Goal: Information Seeking & Learning: Learn about a topic

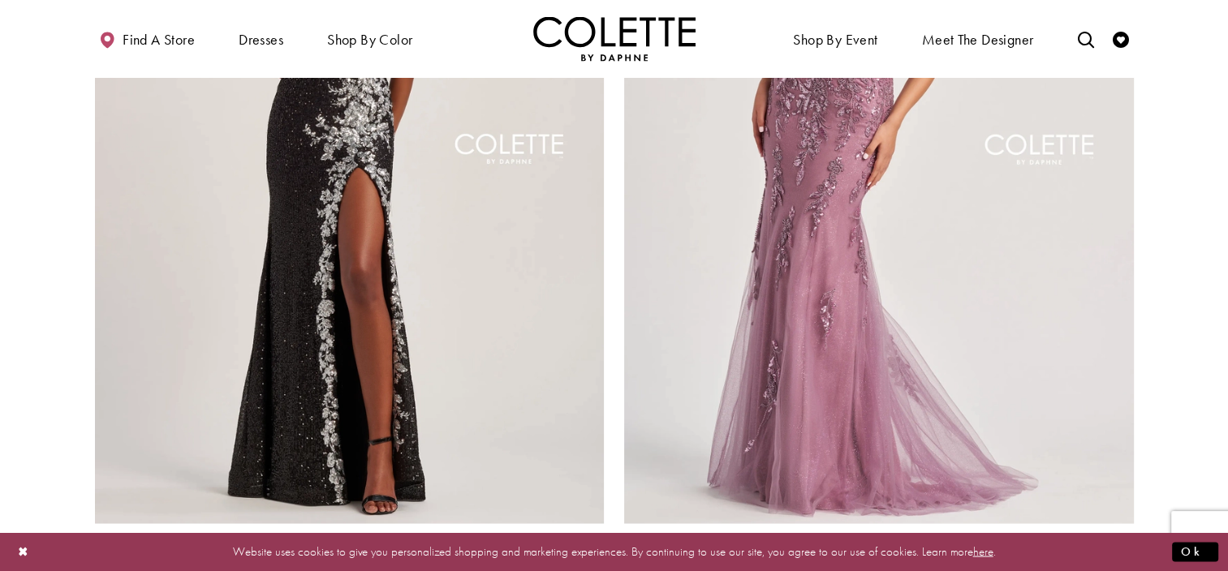
scroll to position [2829, 0]
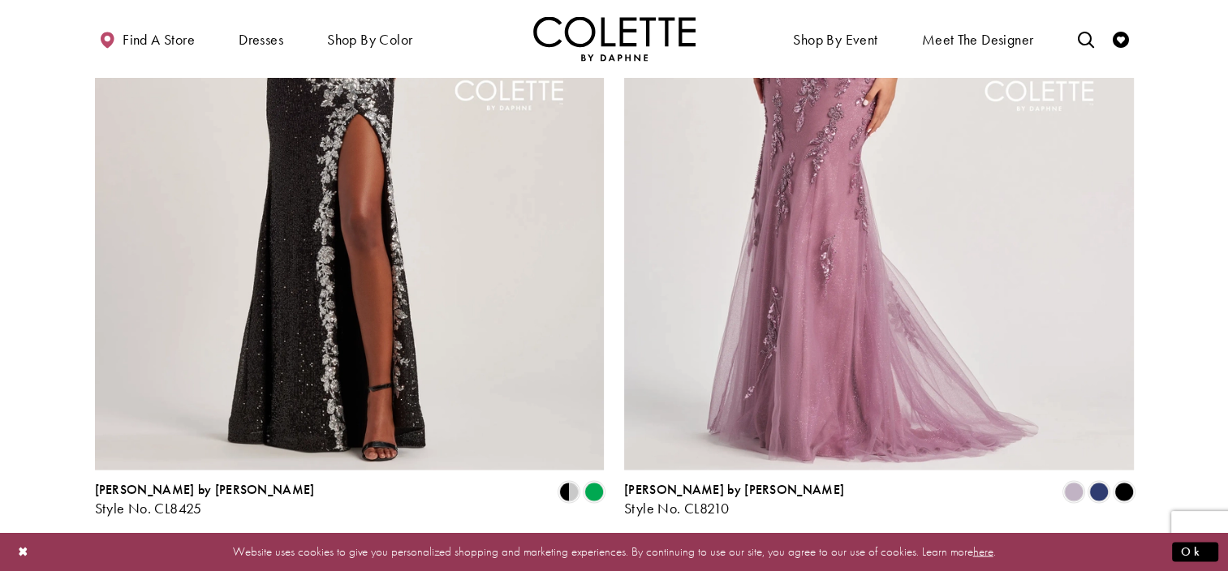
click at [712, 551] on span "Next" at bounding box center [710, 559] width 27 height 17
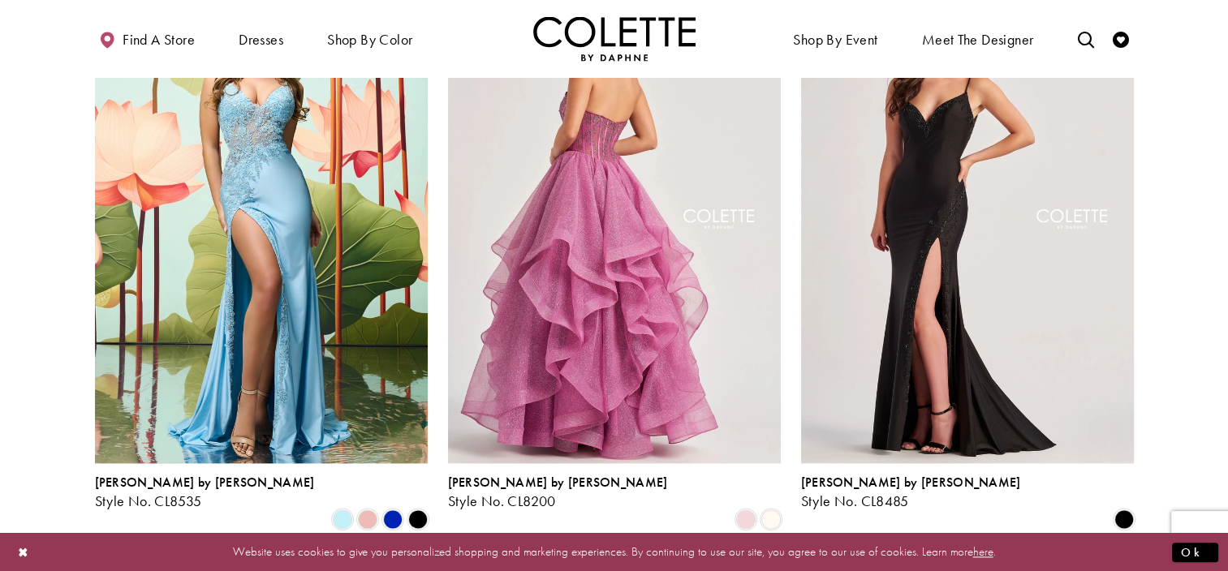
scroll to position [1980, 0]
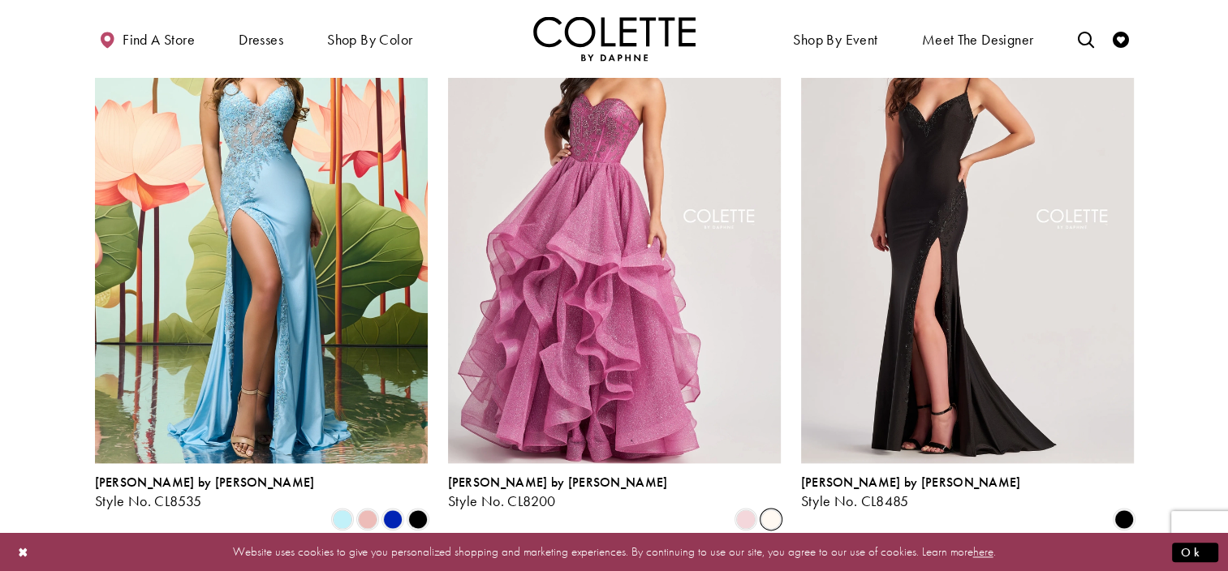
click at [769, 510] on span "Product List" at bounding box center [770, 519] width 19 height 19
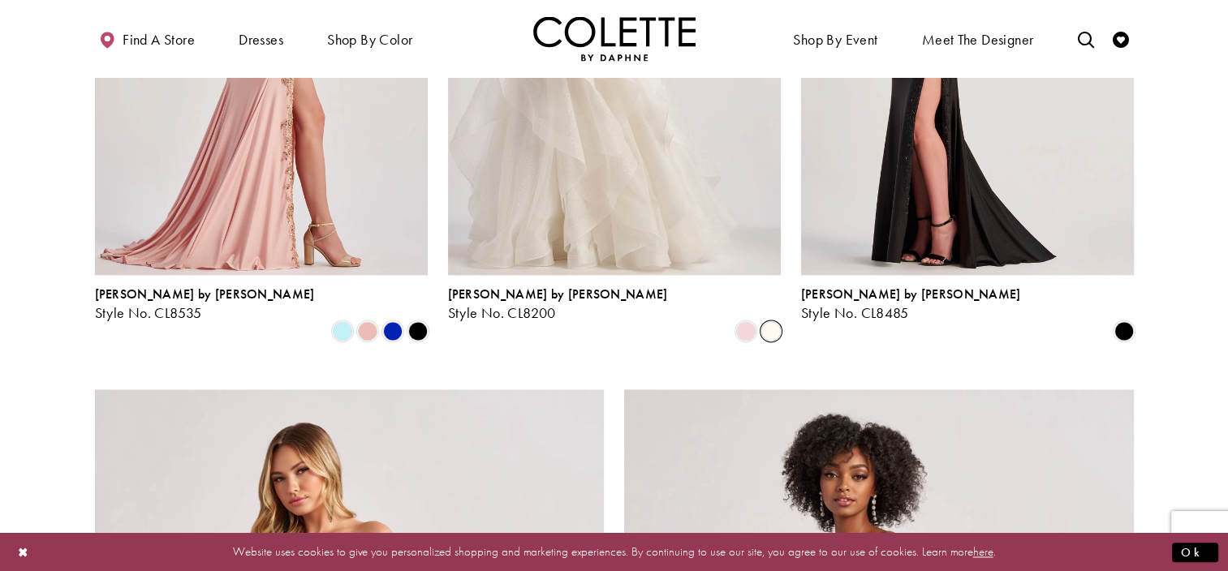
scroll to position [2167, 0]
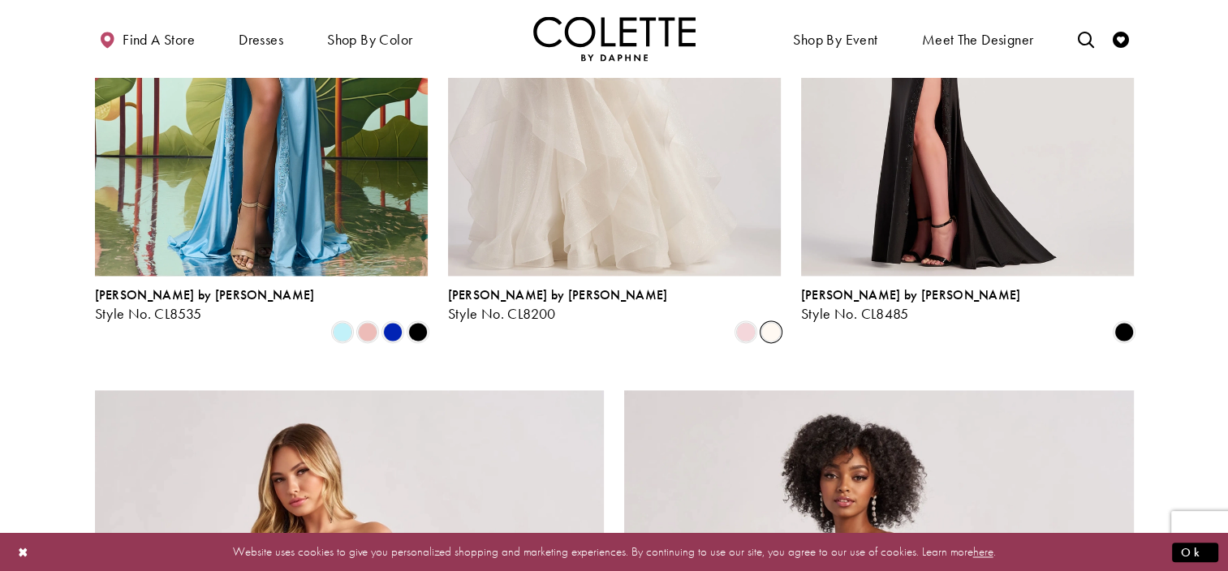
click at [428, 320] on div "Product List" at bounding box center [417, 332] width 25 height 25
click at [419, 322] on span "Product List" at bounding box center [417, 331] width 19 height 19
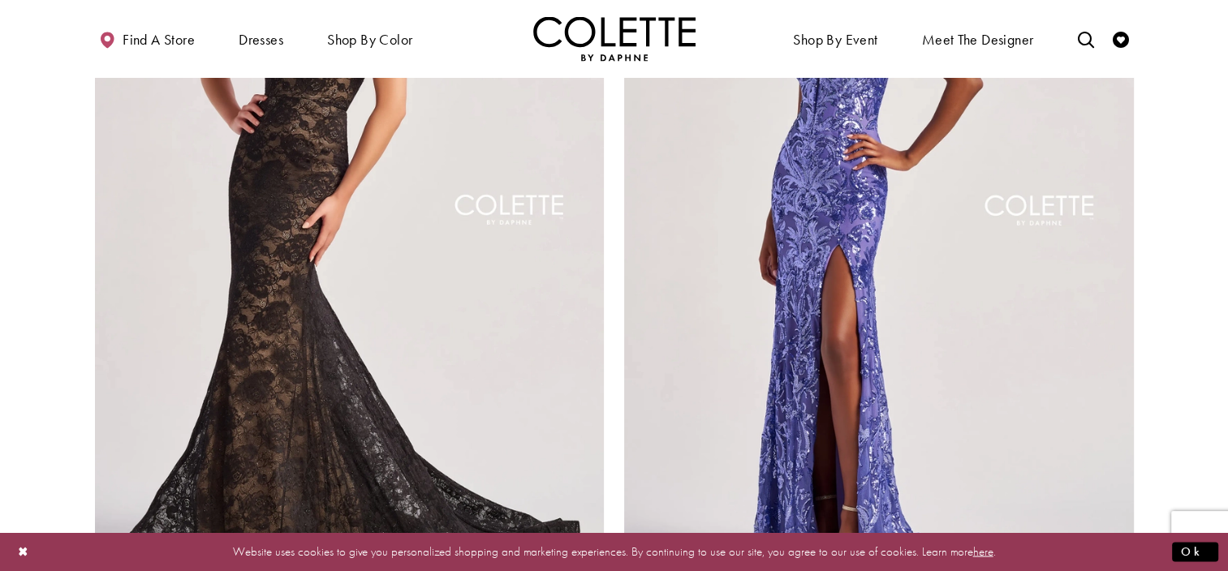
scroll to position [2714, 0]
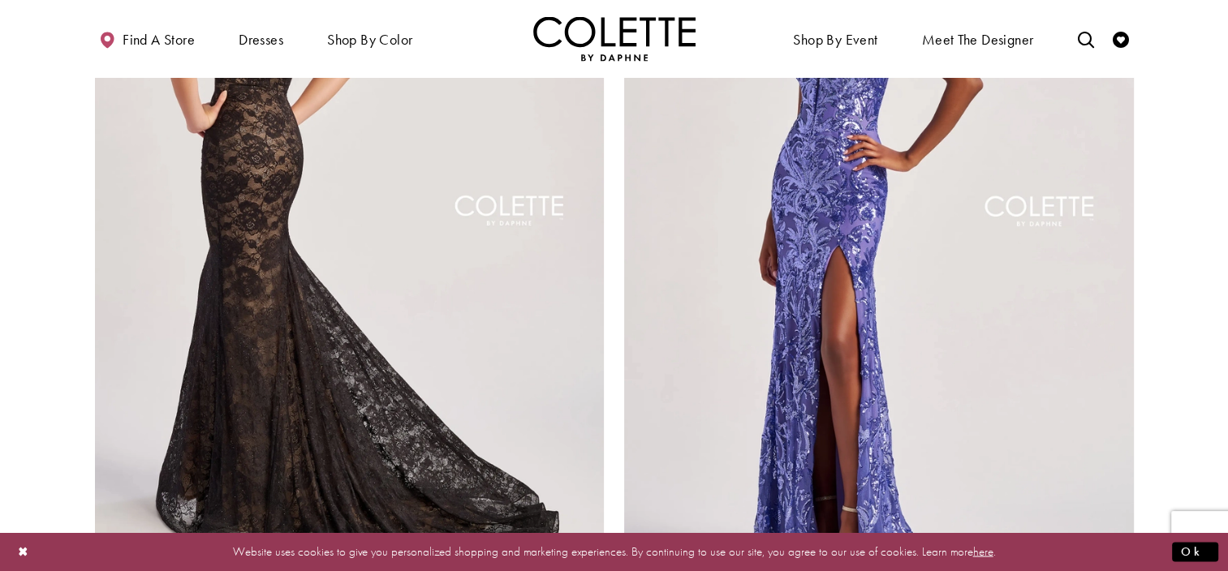
click at [274, 263] on img "Visit Colette by Daphne Style No. CL8670 Page" at bounding box center [350, 214] width 510 height 741
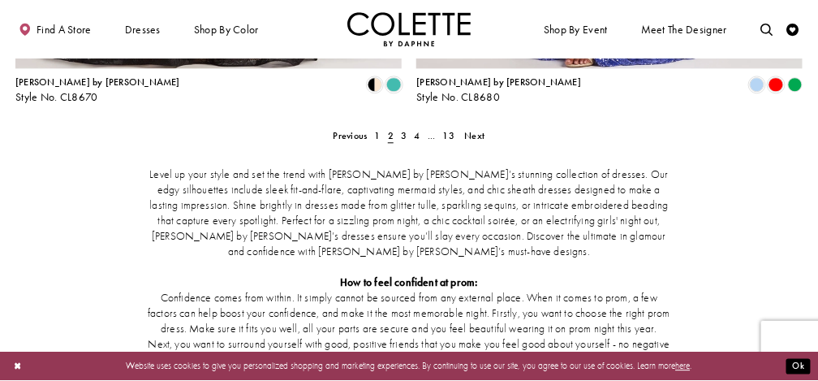
scroll to position [2466, 0]
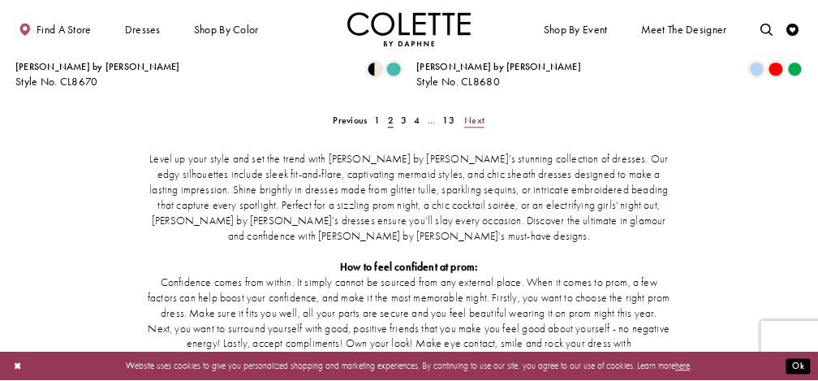
click at [479, 114] on span "Next" at bounding box center [474, 120] width 20 height 13
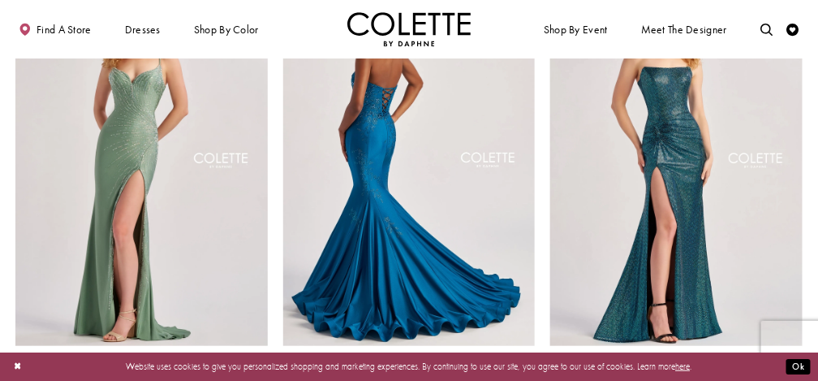
scroll to position [164, 0]
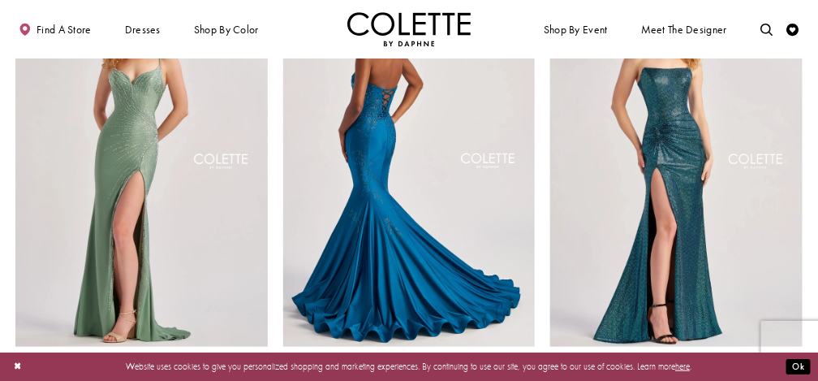
drag, startPoint x: 441, startPoint y: 147, endPoint x: 368, endPoint y: 164, distance: 75.0
click at [368, 164] on img "Visit Colette by Daphne Style No. CL8445 Page" at bounding box center [409, 163] width 252 height 367
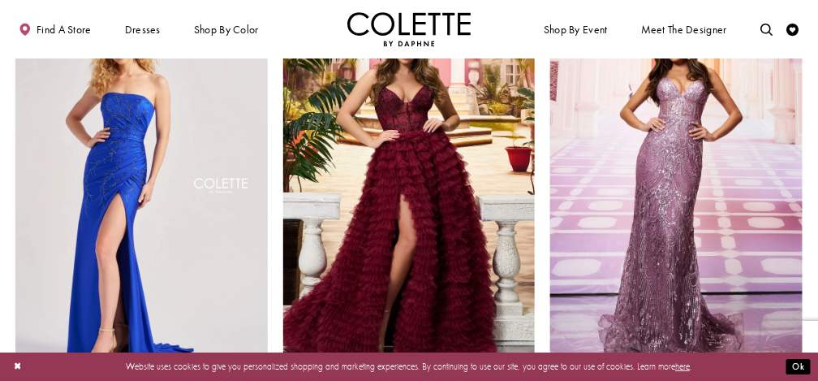
scroll to position [1500, 0]
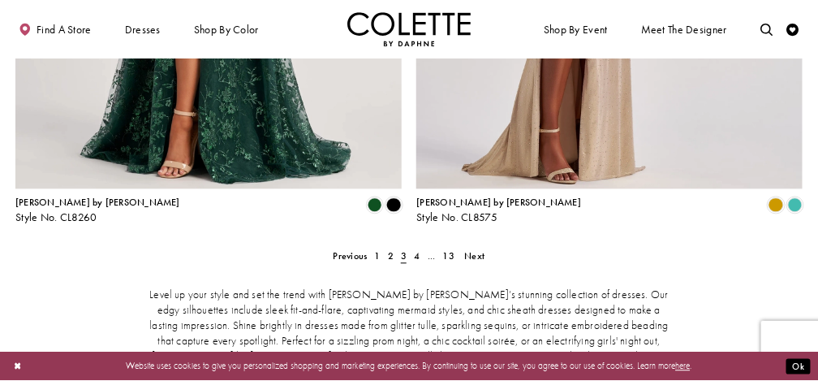
scroll to position [2331, 0]
click at [390, 196] on span "Product List" at bounding box center [393, 203] width 15 height 15
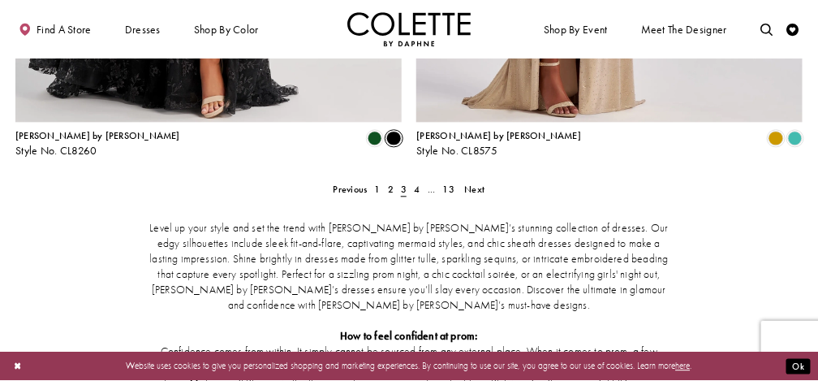
scroll to position [2419, 0]
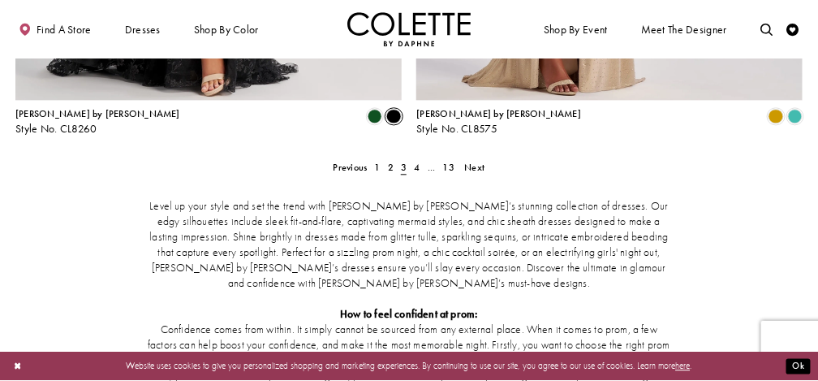
click at [472, 173] on div "Level up your style and set the trend with Colette by Daphne’s stunning collect…" at bounding box center [408, 383] width 787 height 420
click at [474, 161] on span "Next" at bounding box center [474, 167] width 20 height 13
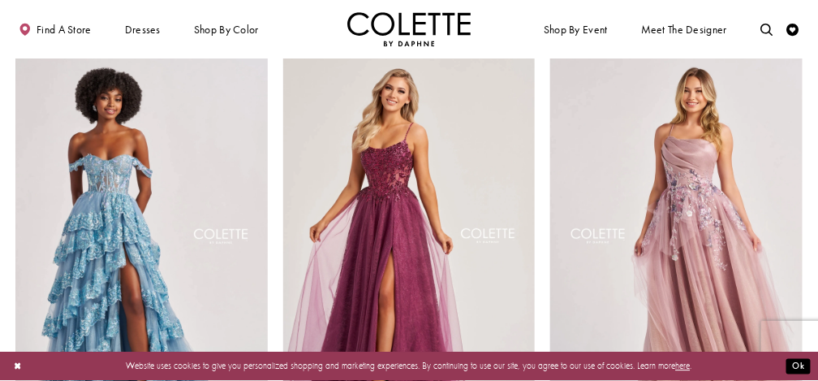
scroll to position [984, 0]
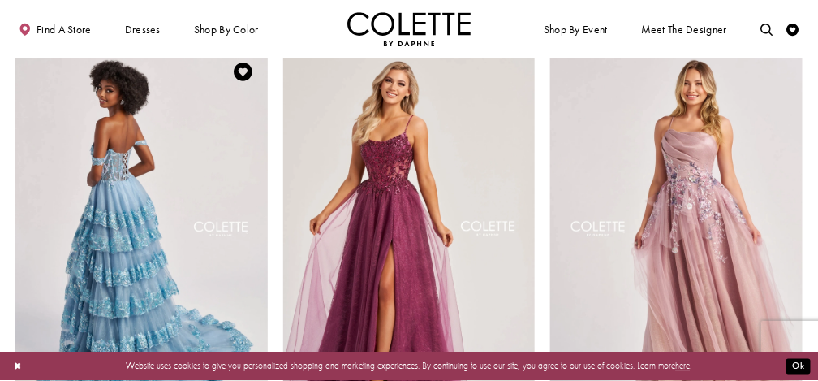
click at [209, 158] on img "Visit Colette by Daphne Style No. CL8690 Page" at bounding box center [141, 230] width 252 height 367
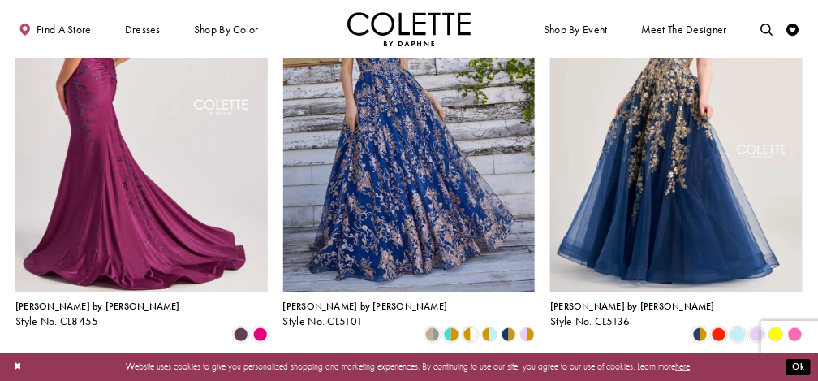
scroll to position [1560, 0]
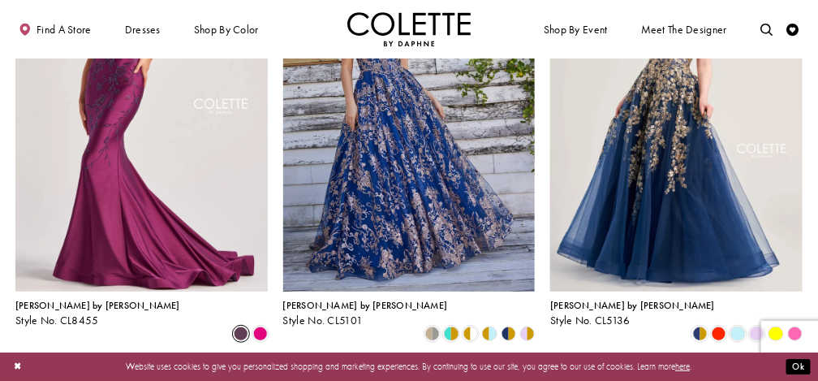
click at [238, 326] on span "Product List" at bounding box center [241, 333] width 15 height 15
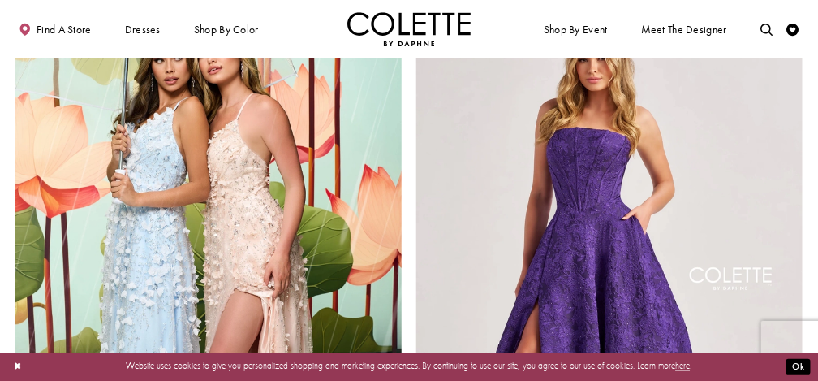
scroll to position [1939, 0]
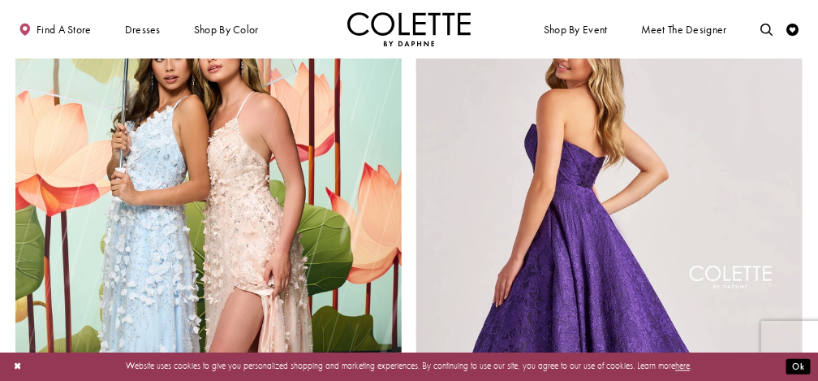
click at [492, 251] on img "Visit Colette by Daphne Style No. CL8675 Page" at bounding box center [609, 280] width 386 height 562
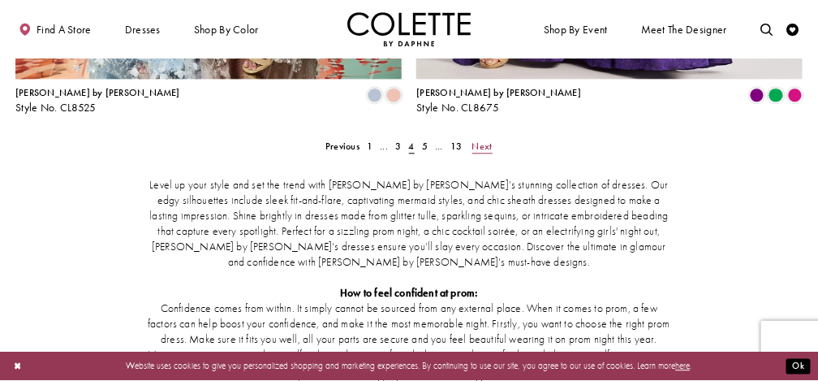
click at [482, 140] on span "Next" at bounding box center [482, 146] width 20 height 13
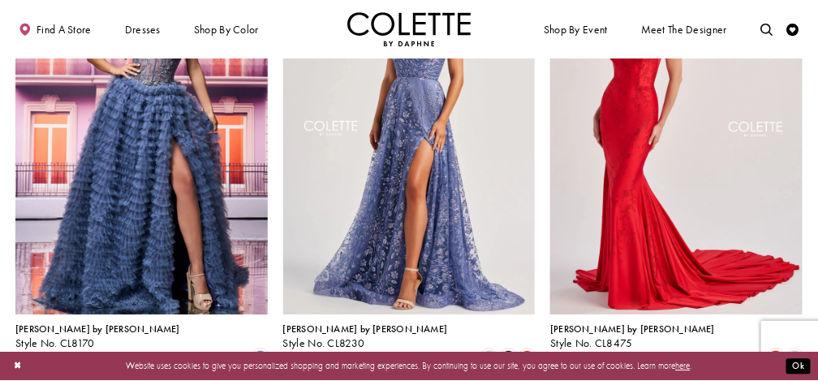
scroll to position [1083, 0]
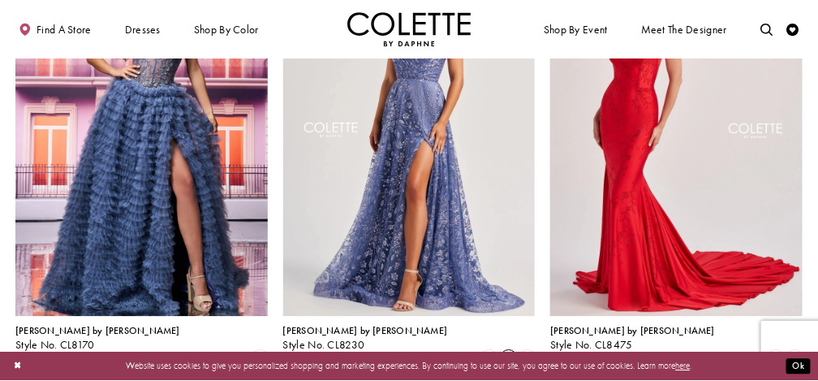
click at [507, 351] on span "Product List" at bounding box center [508, 358] width 15 height 15
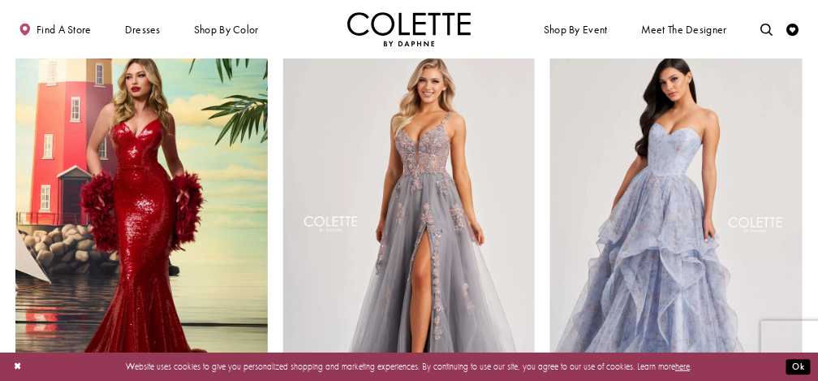
scroll to position [1416, 0]
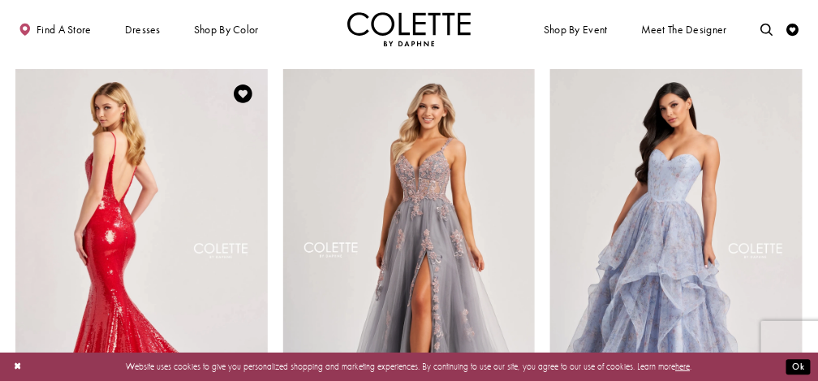
click at [230, 313] on img "Visit Colette by Daphne Style No. CL8615 Page" at bounding box center [141, 252] width 252 height 367
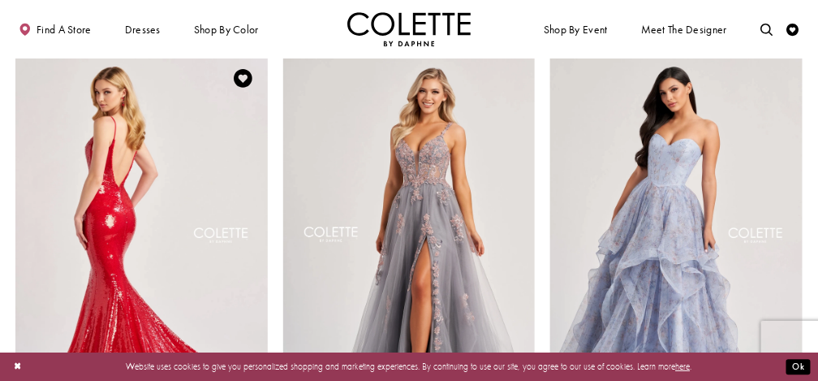
scroll to position [1431, 0]
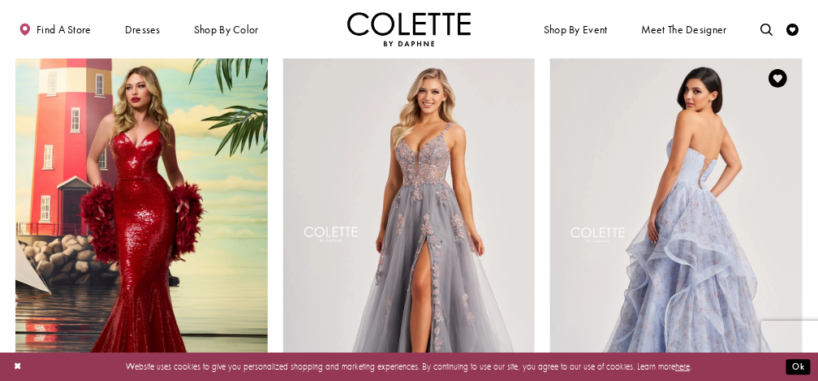
click at [614, 166] on img "Visit Colette by Daphne Style No. CL8180 Page" at bounding box center [676, 237] width 252 height 367
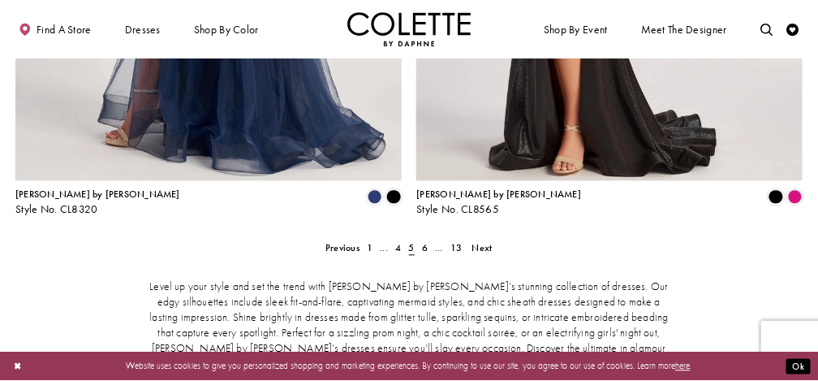
scroll to position [2321, 0]
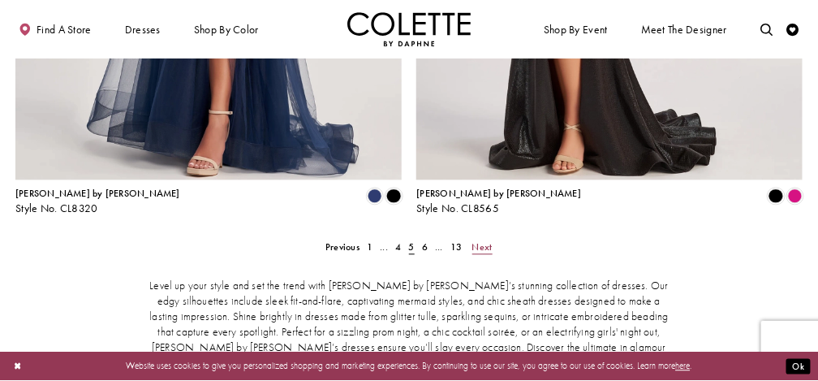
click at [477, 240] on span "Next" at bounding box center [482, 246] width 20 height 13
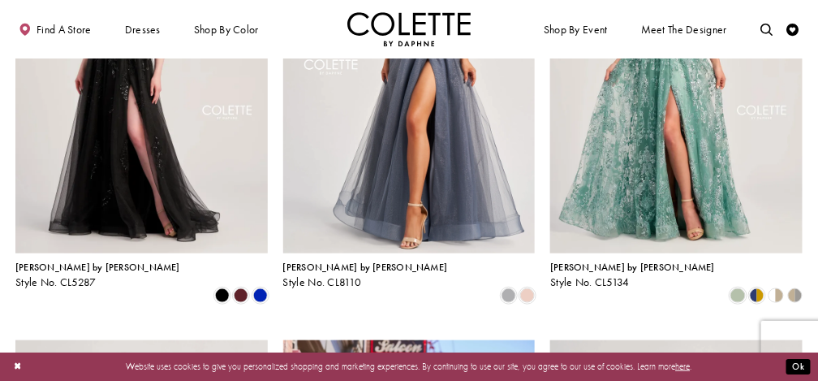
scroll to position [239, 0]
click at [754, 287] on span "Product List" at bounding box center [757, 294] width 15 height 15
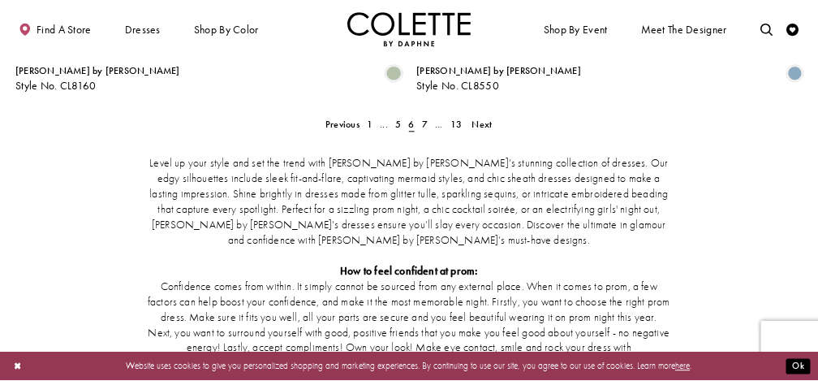
scroll to position [2447, 0]
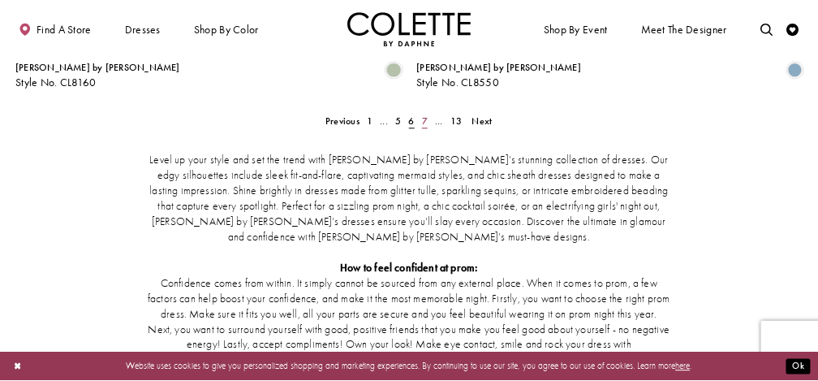
click at [420, 112] on link "7" at bounding box center [424, 121] width 13 height 18
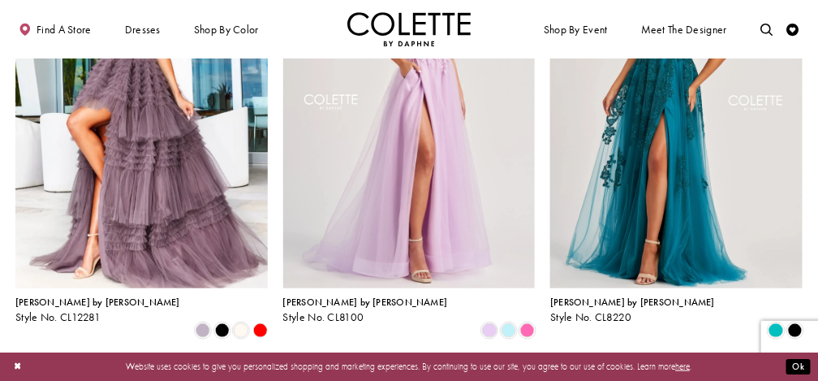
scroll to position [204, 0]
click at [794, 322] on span "Product List" at bounding box center [795, 329] width 15 height 15
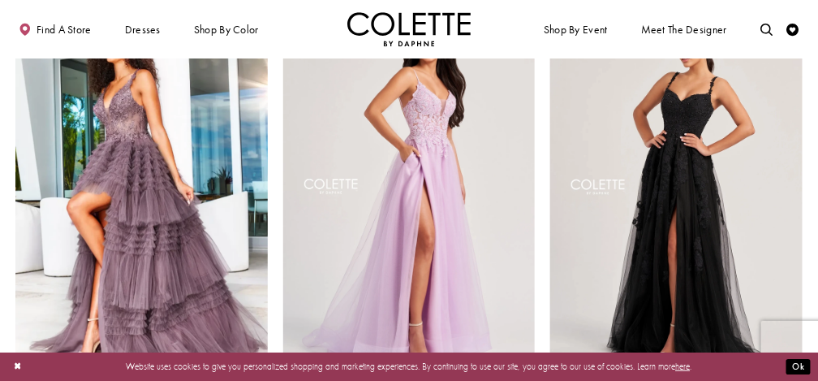
scroll to position [120, 0]
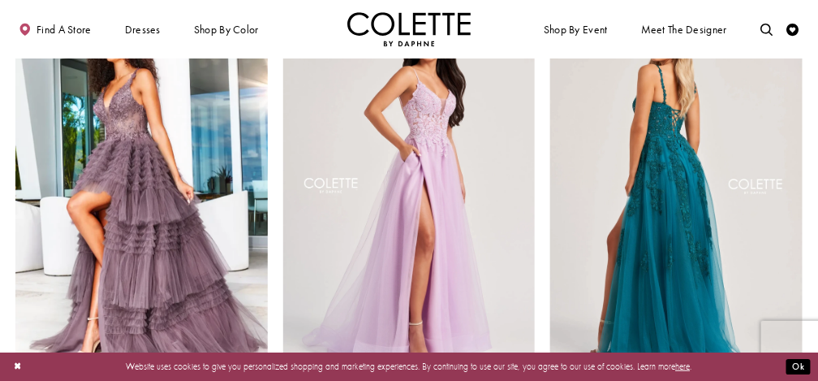
click at [672, 146] on img "Visit Colette by Daphne Style No. CL8220 Page" at bounding box center [676, 188] width 252 height 367
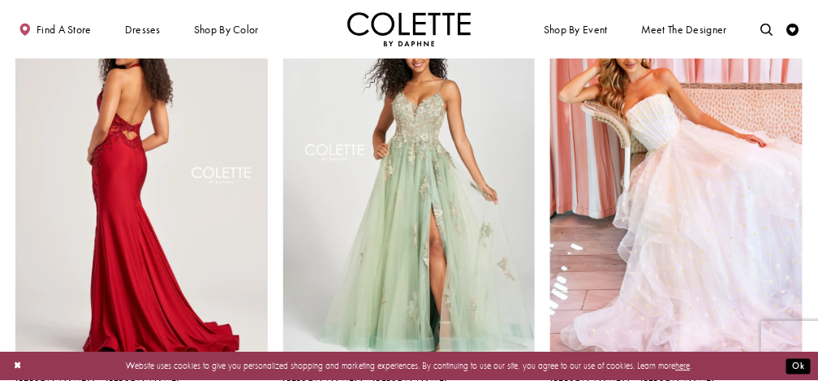
scroll to position [1031, 0]
click at [216, 233] on img "Visit Colette by Daphne Style No. CL5206 Page" at bounding box center [141, 184] width 252 height 367
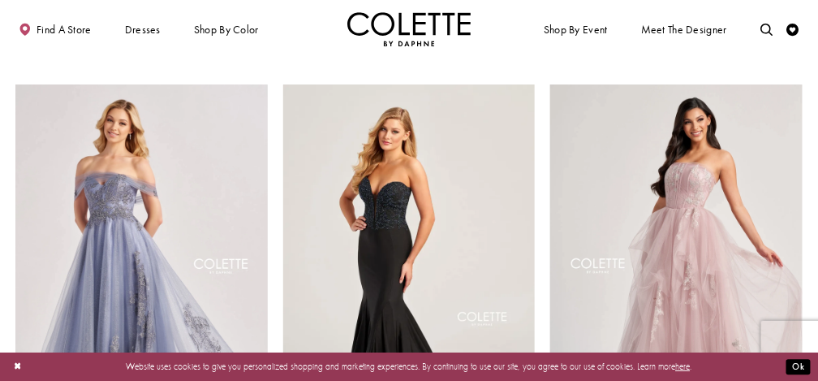
scroll to position [1412, 0]
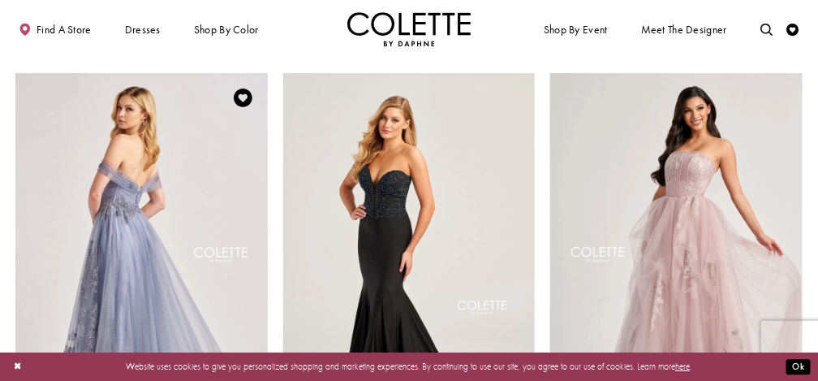
click at [243, 166] on img "Visit Colette by Daphne Style No. CL8640 Page" at bounding box center [141, 256] width 252 height 367
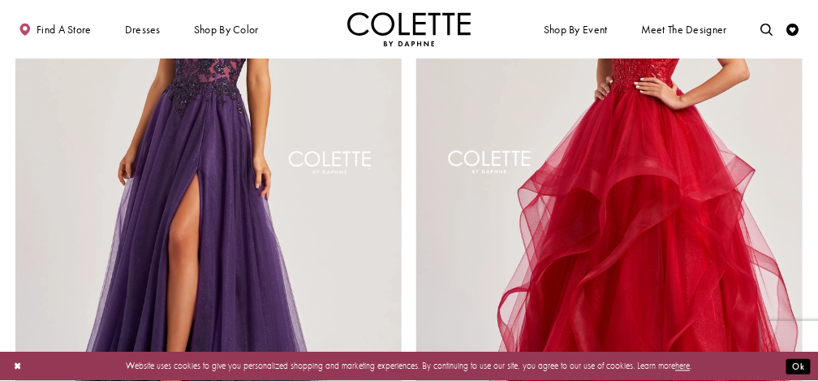
scroll to position [1915, 0]
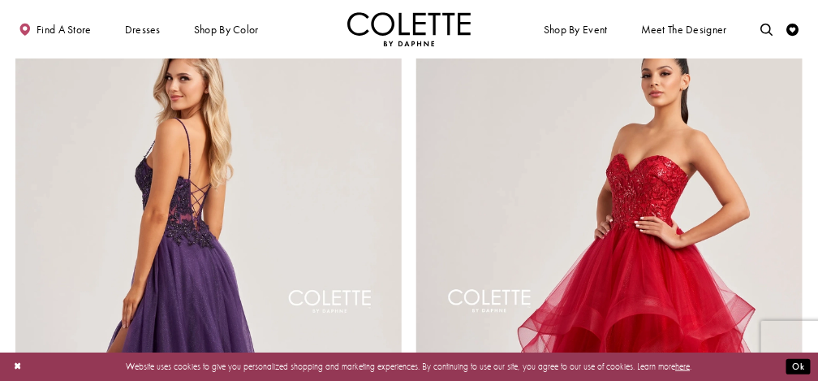
click at [372, 248] on img "Visit Colette by Daphne Style No. CL8280 Page" at bounding box center [208, 305] width 386 height 562
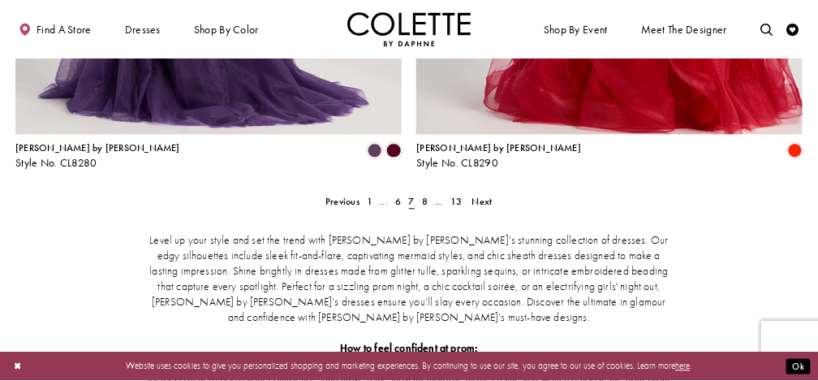
scroll to position [2367, 0]
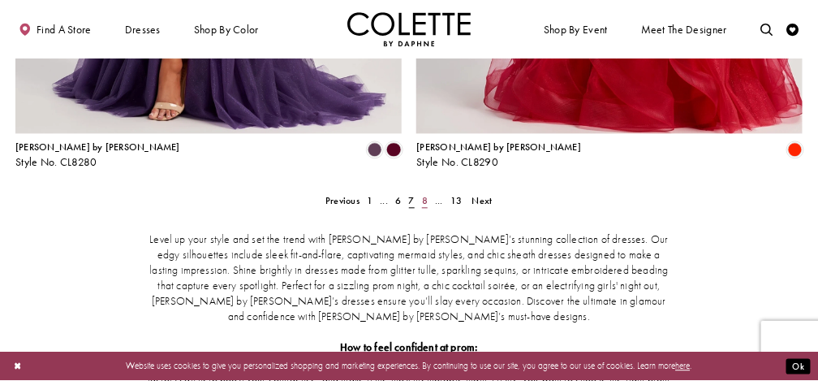
click at [427, 194] on span "8" at bounding box center [425, 200] width 6 height 13
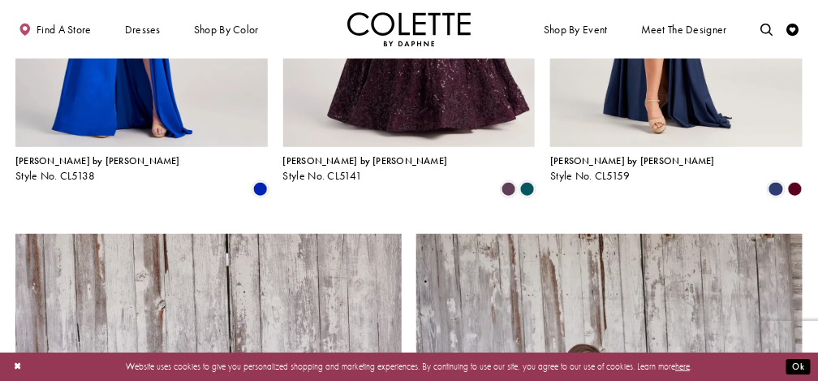
scroll to position [1706, 0]
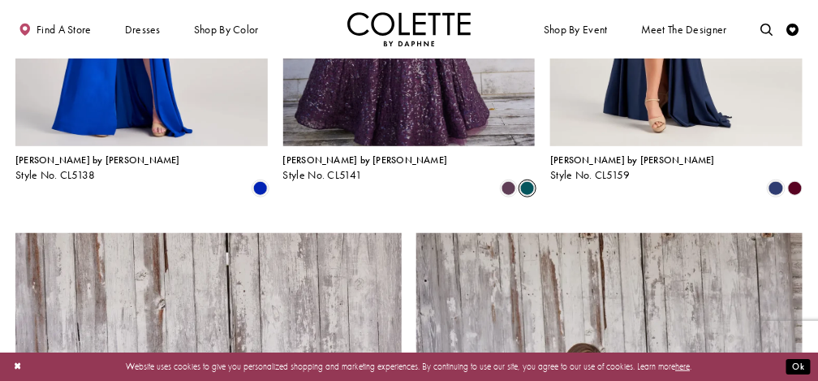
click at [524, 181] on span "Product List" at bounding box center [527, 188] width 15 height 15
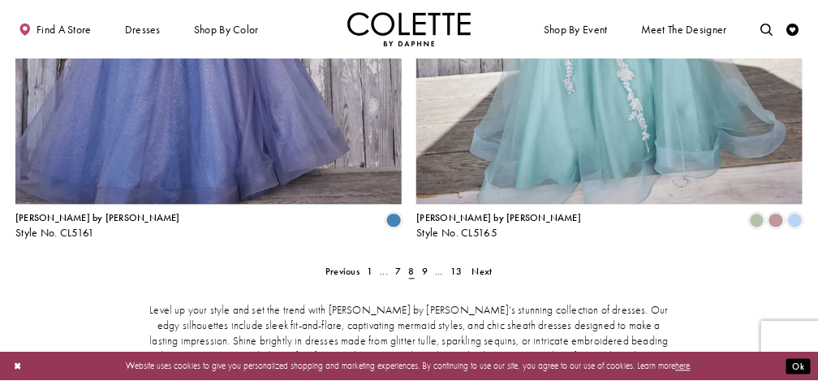
scroll to position [2296, 0]
click at [420, 262] on link "9" at bounding box center [424, 271] width 13 height 18
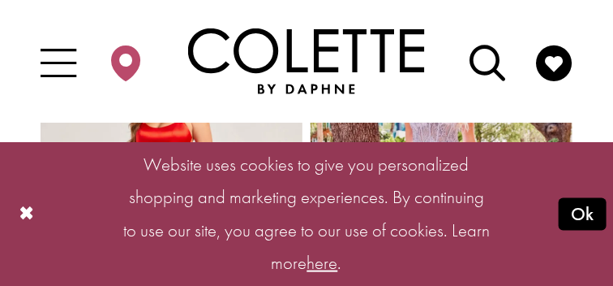
scroll to position [1816, 0]
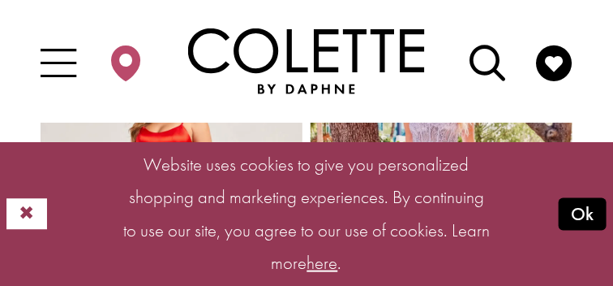
click at [26, 217] on button "Close Dialog" at bounding box center [26, 214] width 41 height 31
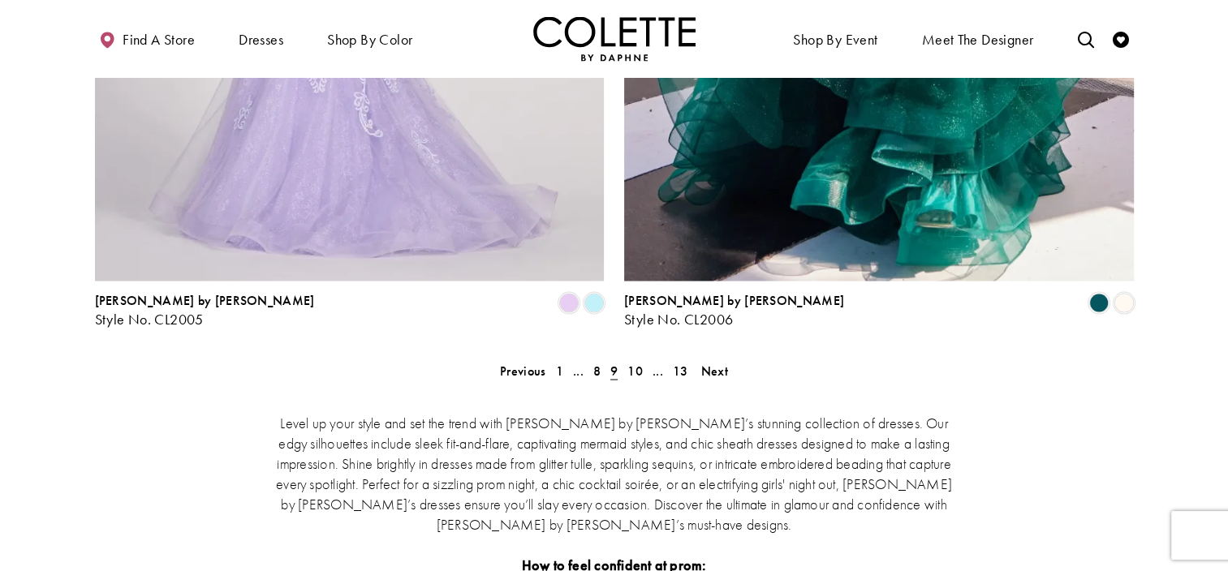
scroll to position [2999, 0]
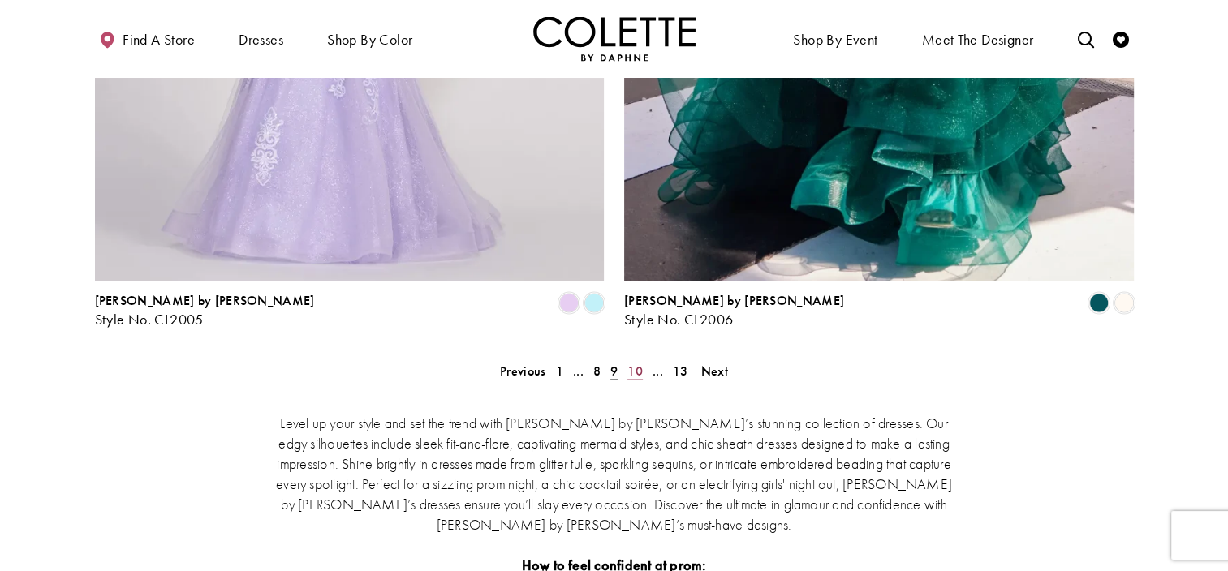
click at [636, 362] on span "10" at bounding box center [634, 370] width 15 height 17
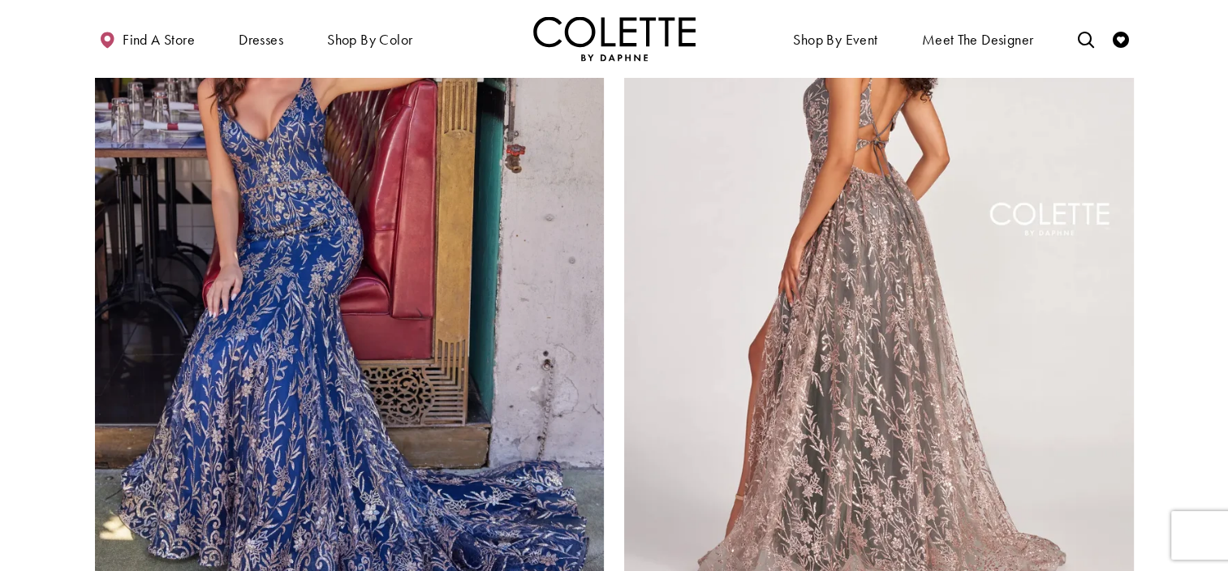
scroll to position [2764, 0]
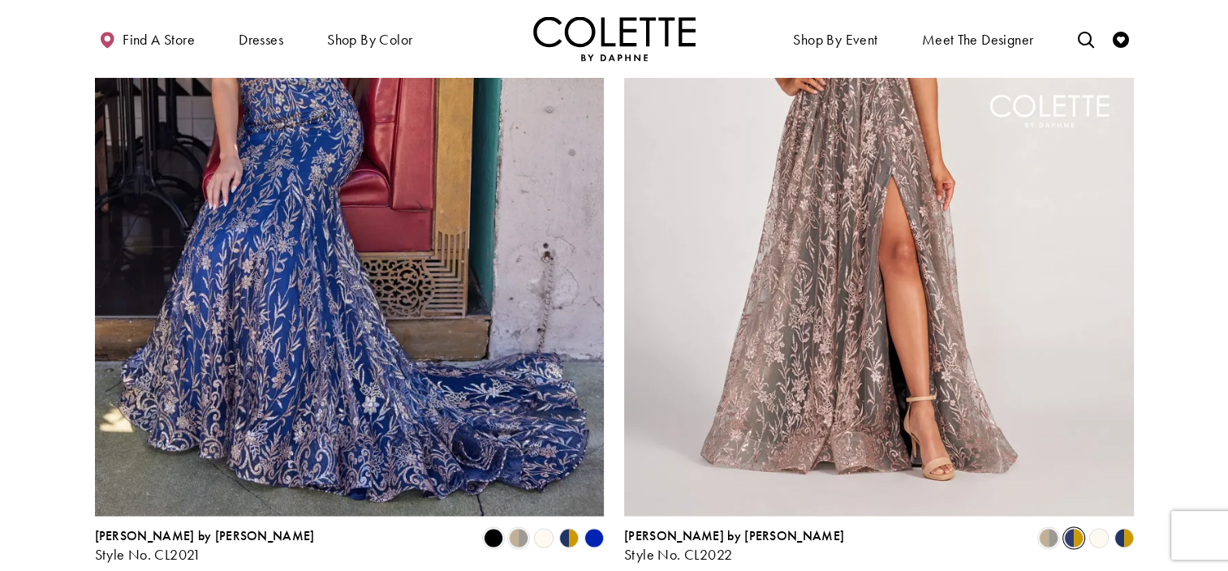
click at [1067, 528] on span "Product List" at bounding box center [1073, 537] width 19 height 19
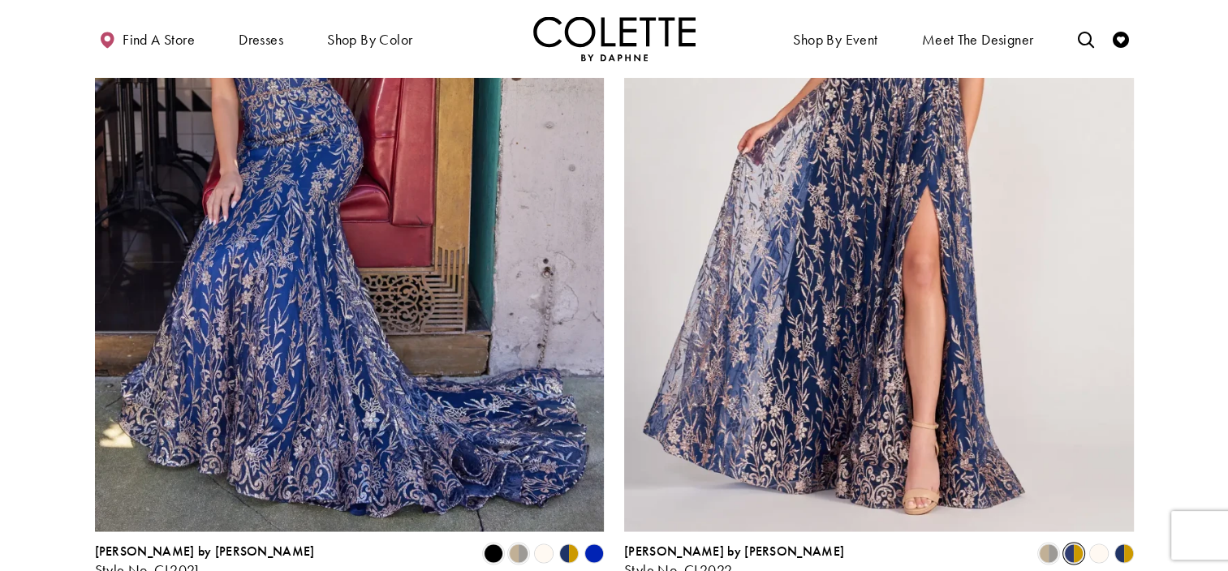
scroll to position [2750, 0]
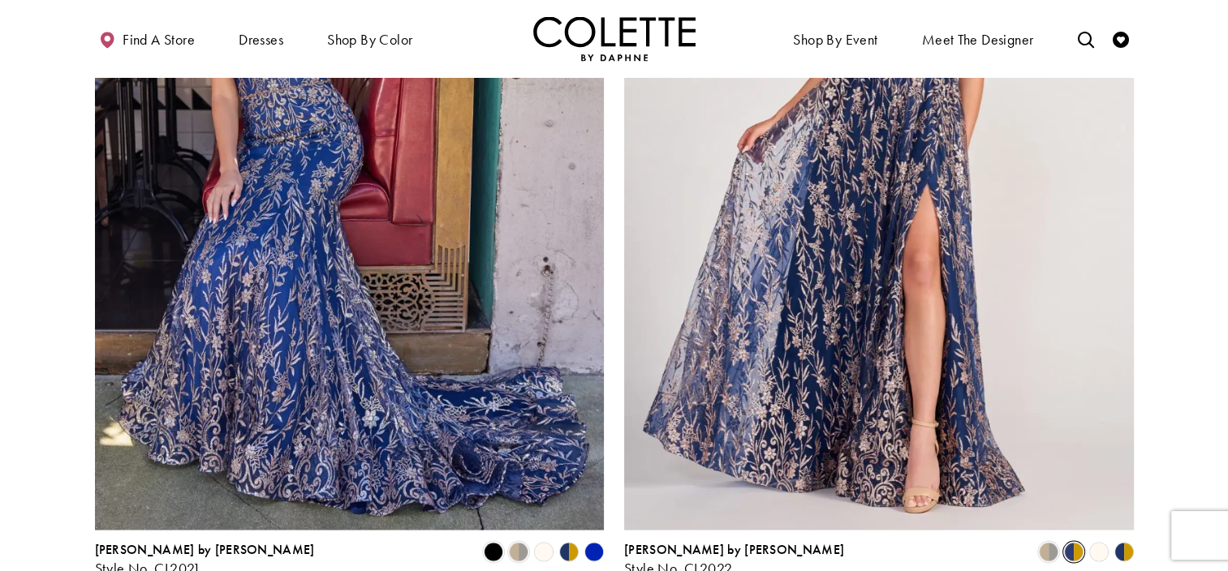
click at [1117, 540] on polygon "Product List" at bounding box center [1117, 552] width 13 height 25
click at [1121, 542] on div "Colette by Daphne Style No. CL2022 Skip Color List #15f8a84a50 to end Color Lis…" at bounding box center [879, 559] width 510 height 34
click at [1121, 540] on polygon "Product List" at bounding box center [1117, 552] width 13 height 25
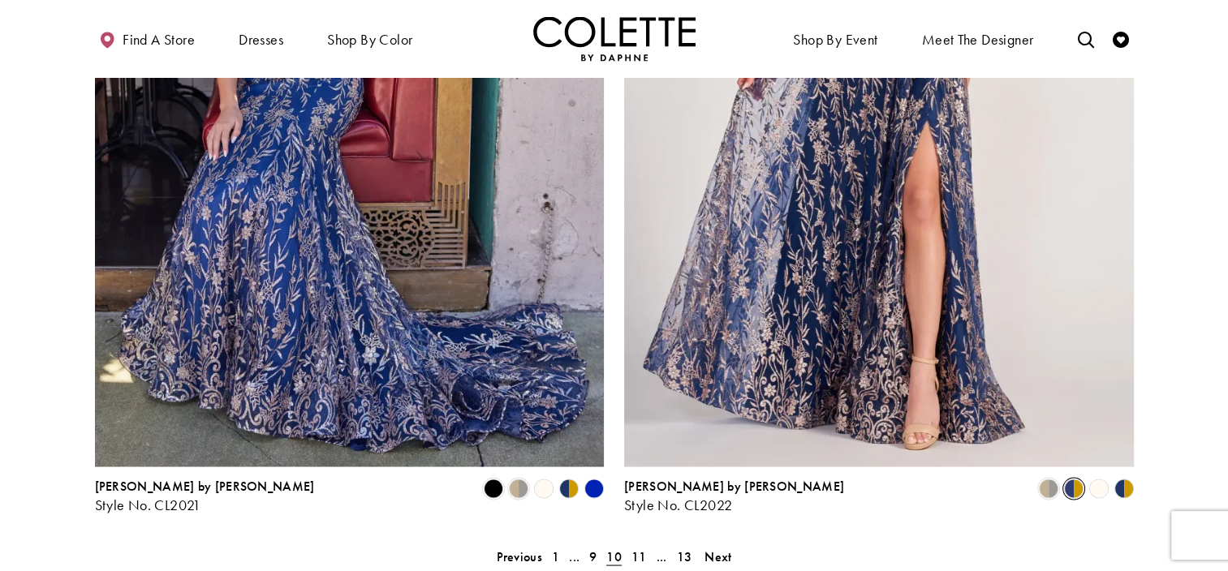
scroll to position [2817, 0]
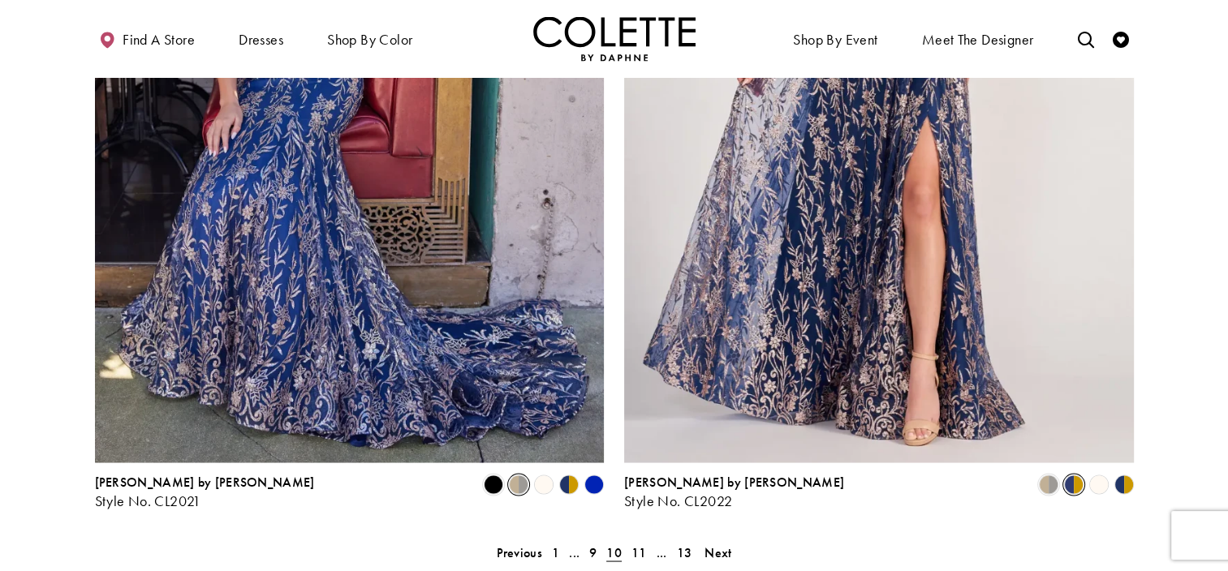
click at [519, 475] on span "Product List" at bounding box center [518, 484] width 19 height 19
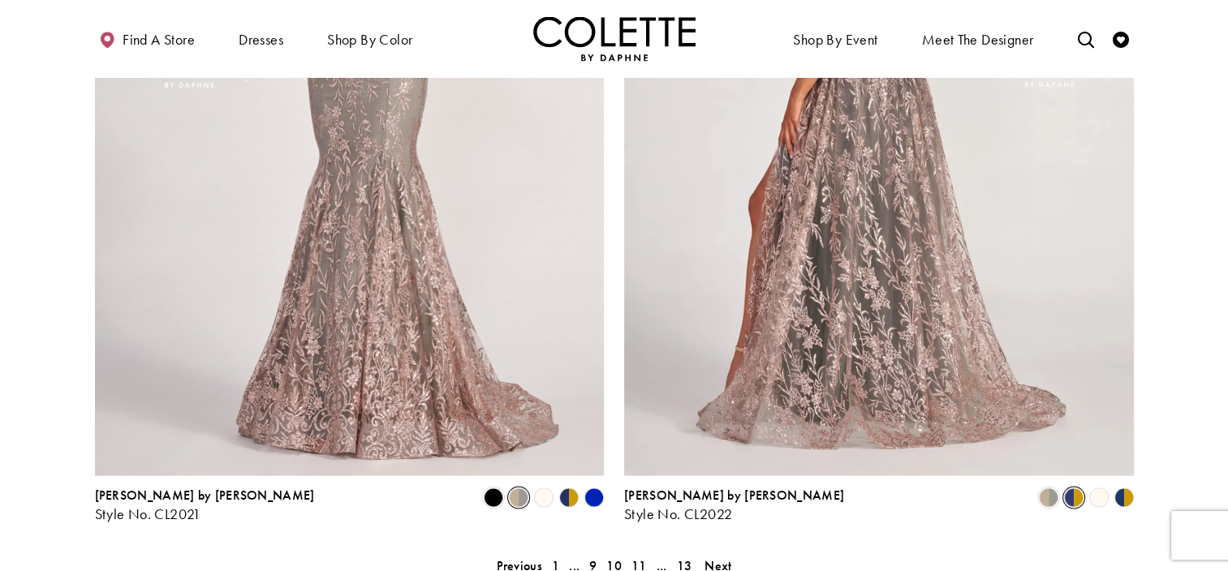
scroll to position [2805, 0]
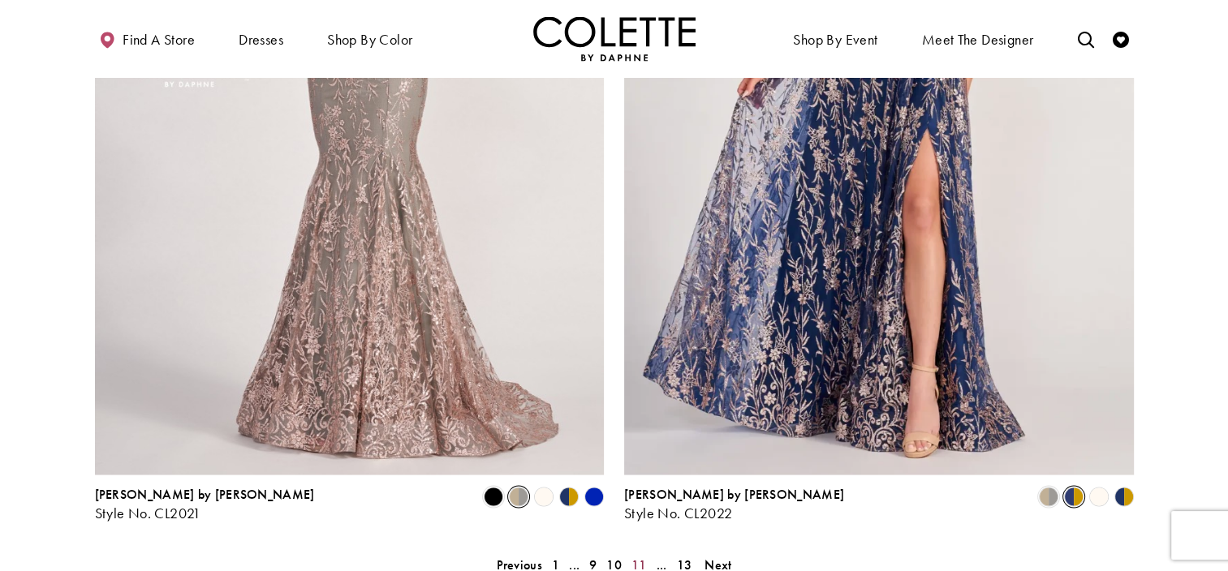
click at [635, 556] on span "11" at bounding box center [638, 564] width 15 height 17
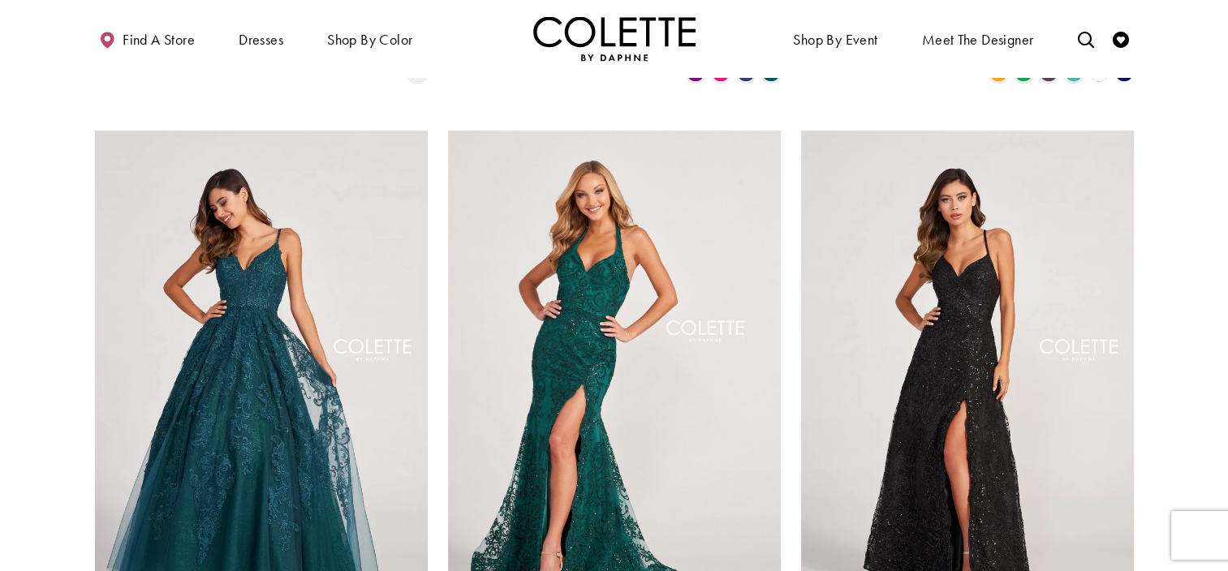
scroll to position [614, 0]
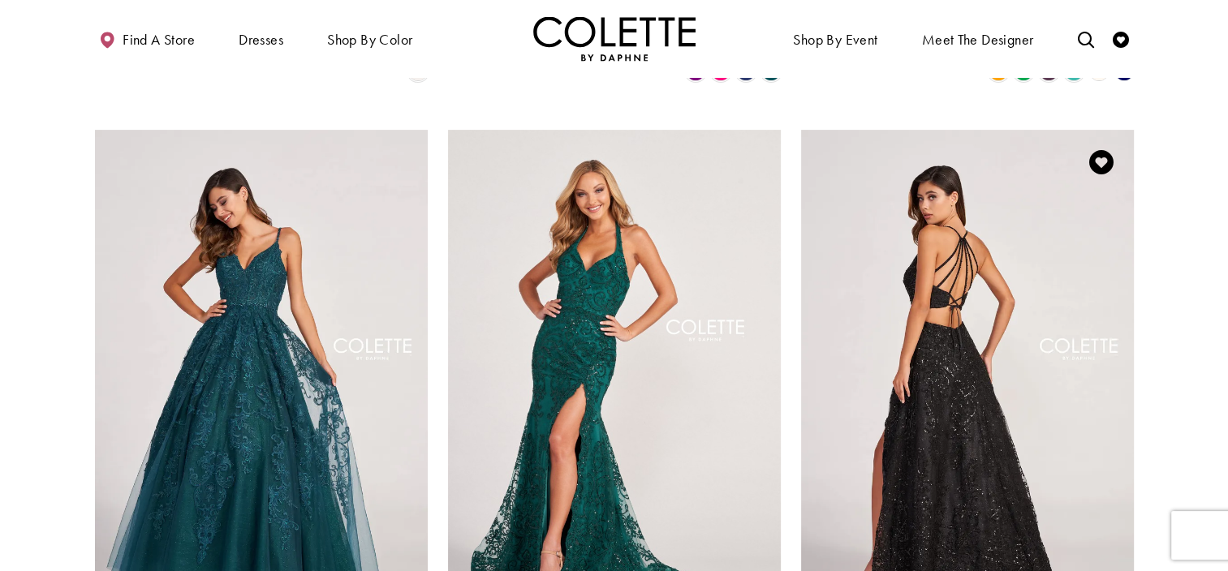
click at [975, 333] on img "Visit Colette by Daphne Style No. CL2028 Page" at bounding box center [967, 372] width 333 height 484
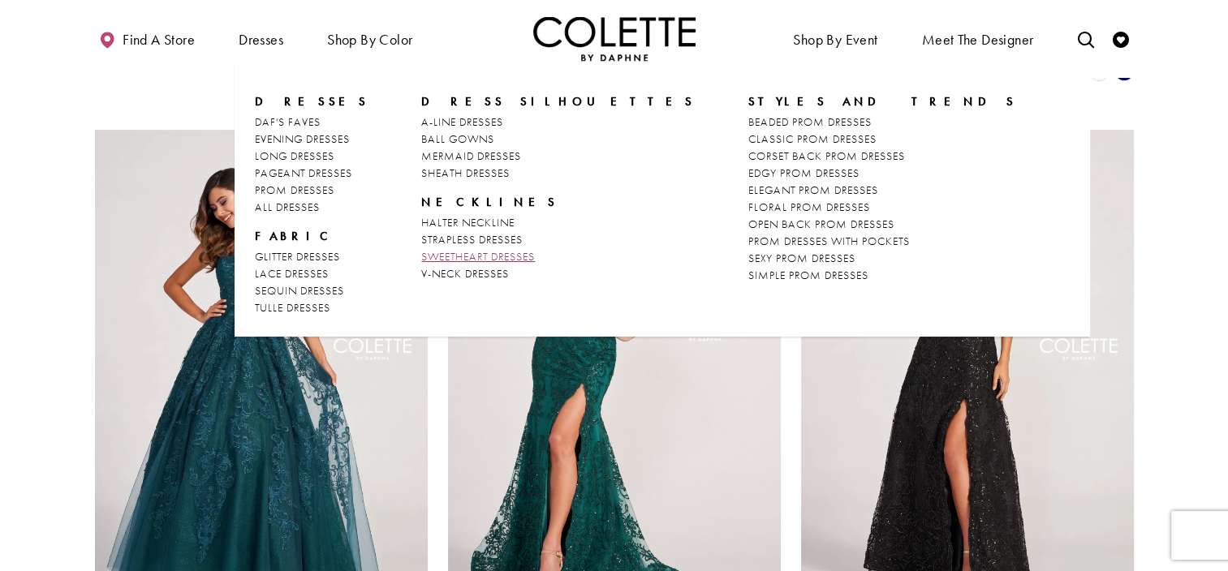
scroll to position [838, 0]
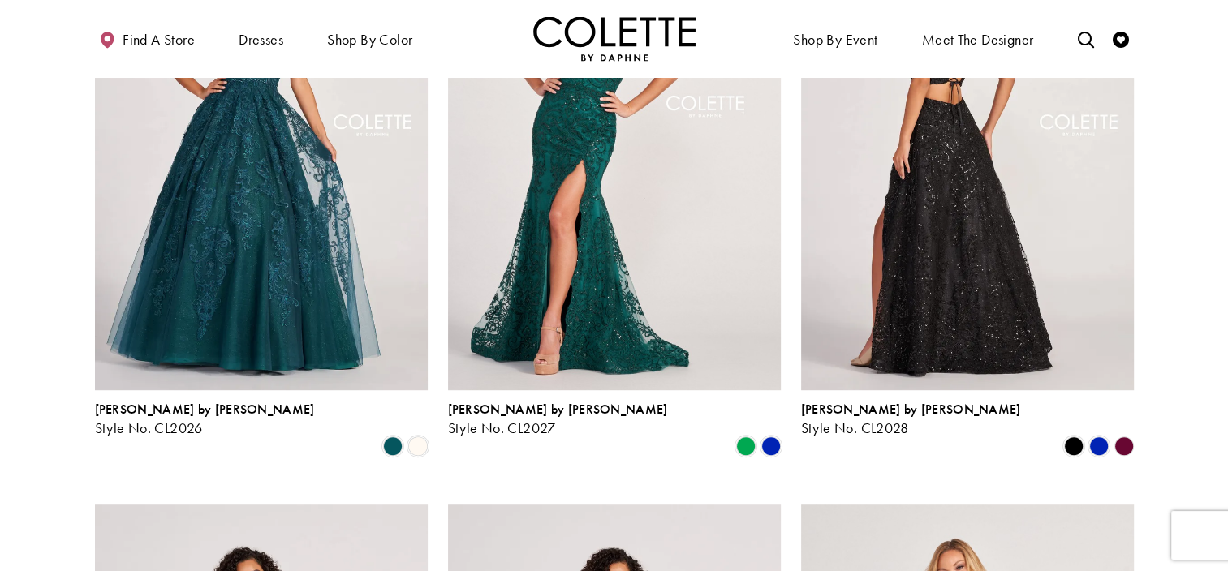
click at [993, 243] on img "Visit Colette by Daphne Style No. CL2028 Page" at bounding box center [967, 148] width 333 height 484
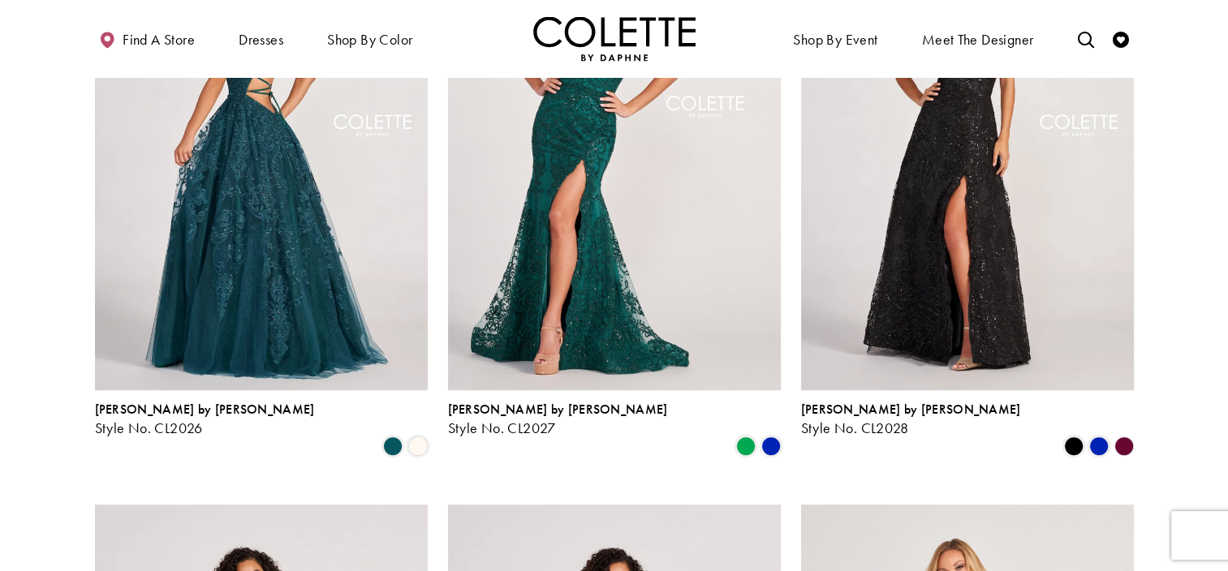
click at [399, 180] on img "Visit Colette by Daphne Style No. CL2026 Page" at bounding box center [261, 148] width 333 height 484
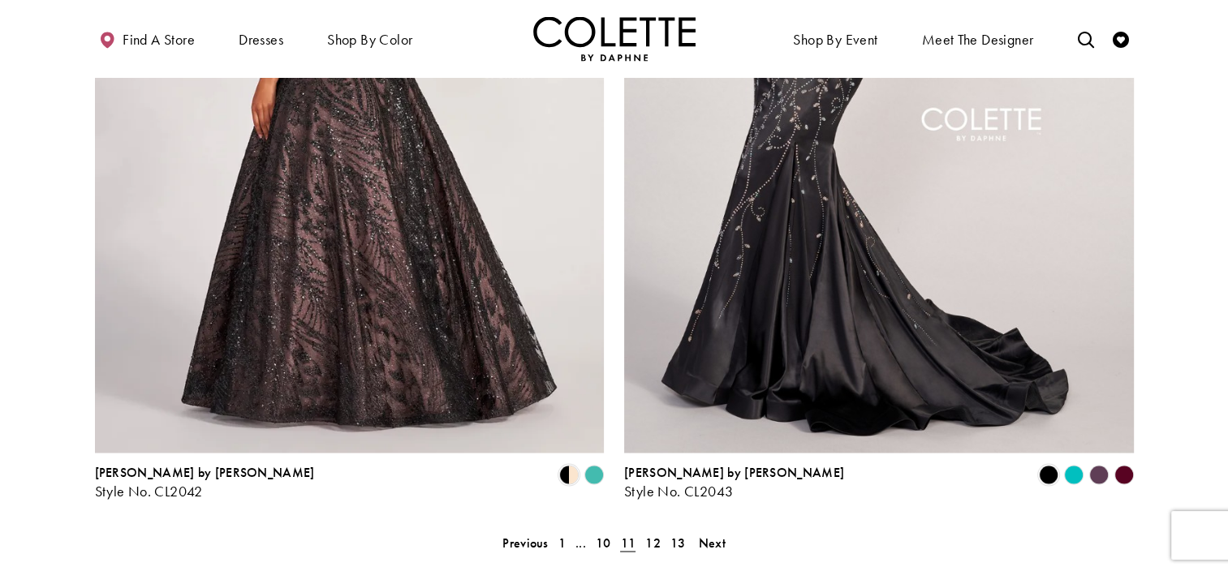
scroll to position [2860, 0]
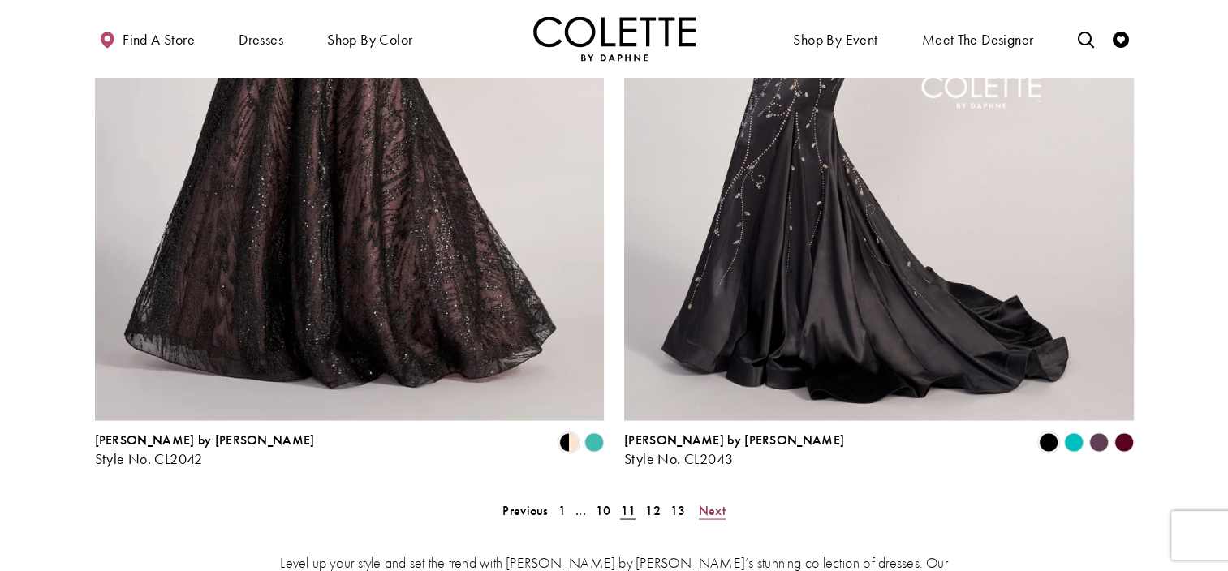
click at [717, 501] on span "Next" at bounding box center [712, 509] width 27 height 17
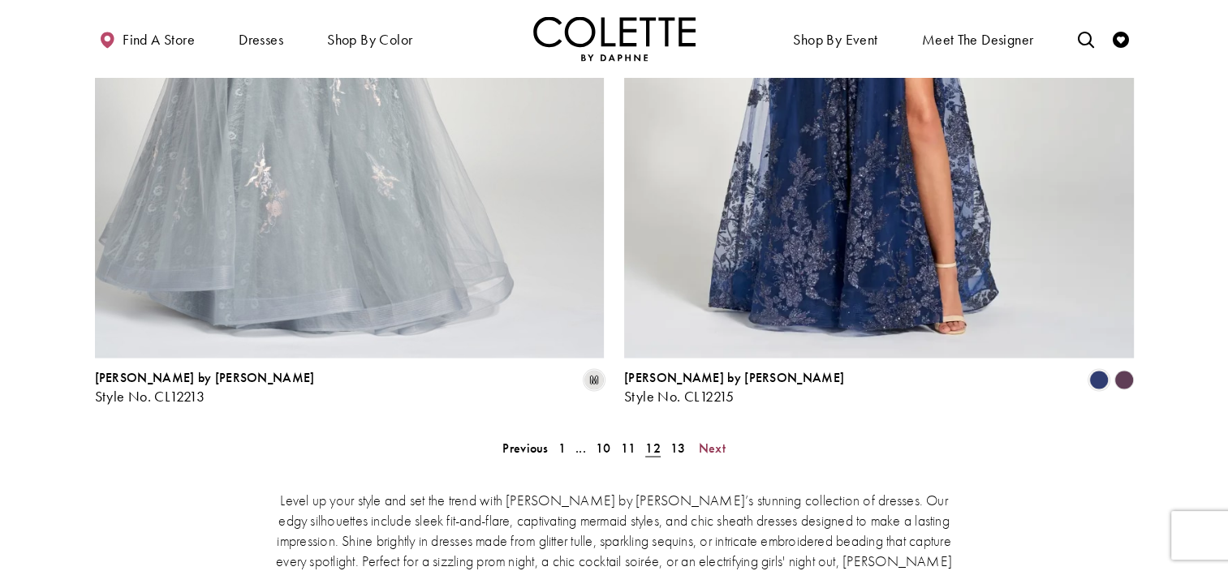
scroll to position [2925, 0]
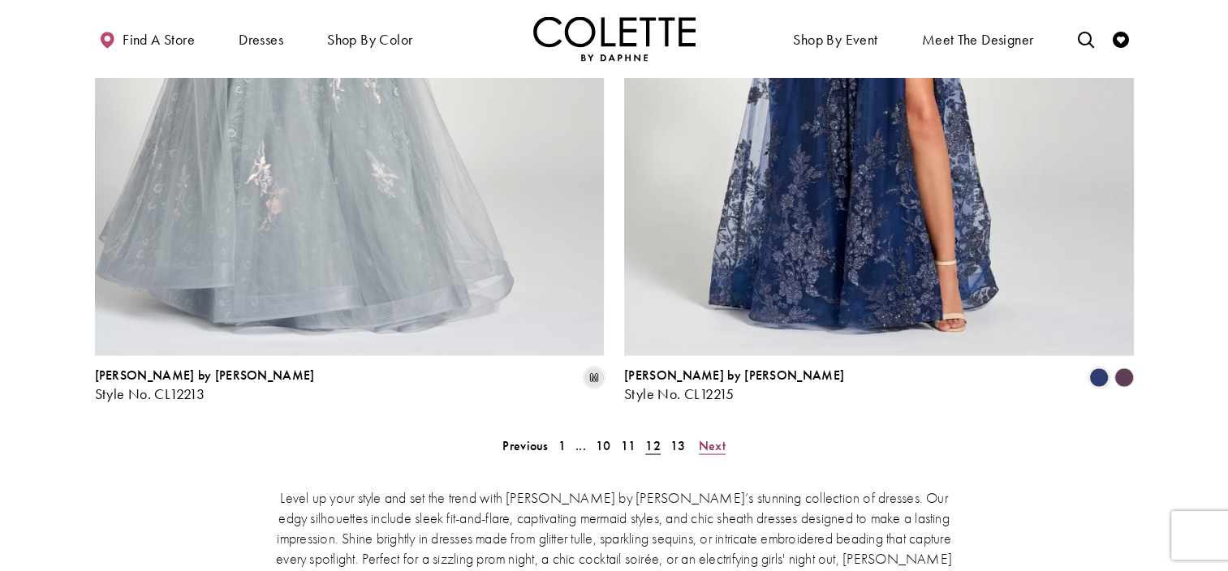
click at [726, 433] on link "Next" at bounding box center [712, 445] width 37 height 24
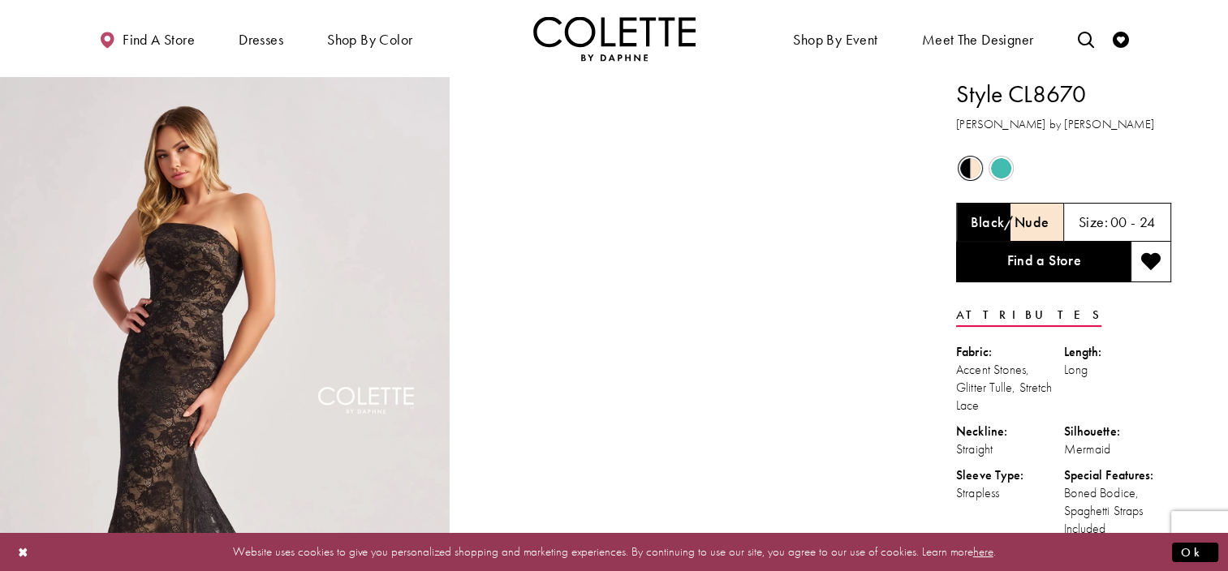
click at [993, 171] on span "Product color controls state depends on size chosen" at bounding box center [1001, 168] width 20 height 20
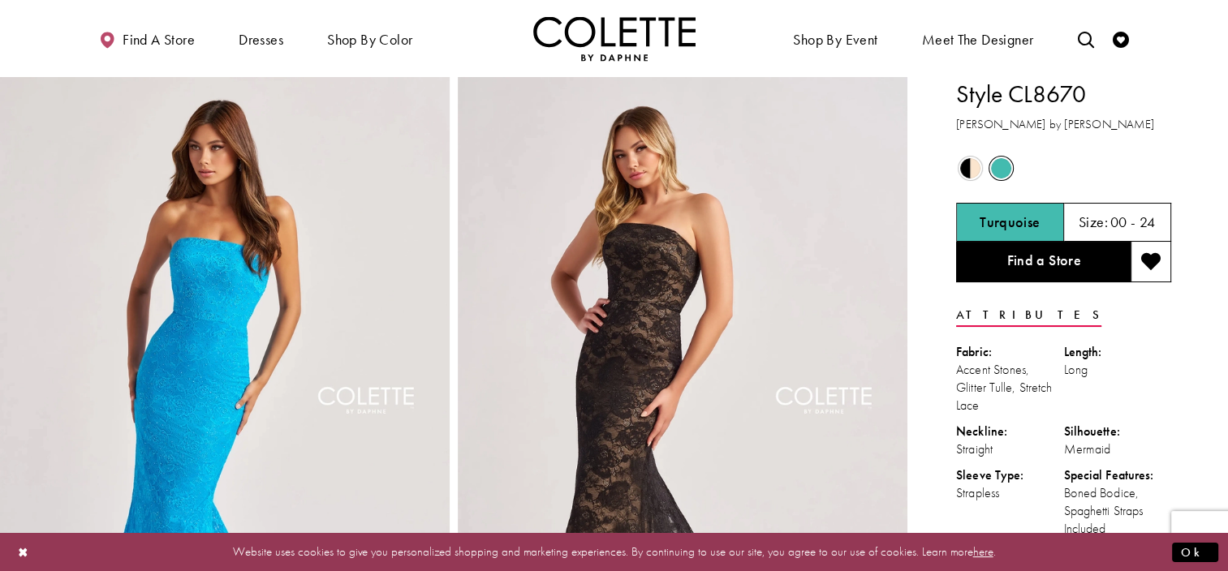
click at [958, 168] on div "Out of Stock" at bounding box center [970, 168] width 28 height 28
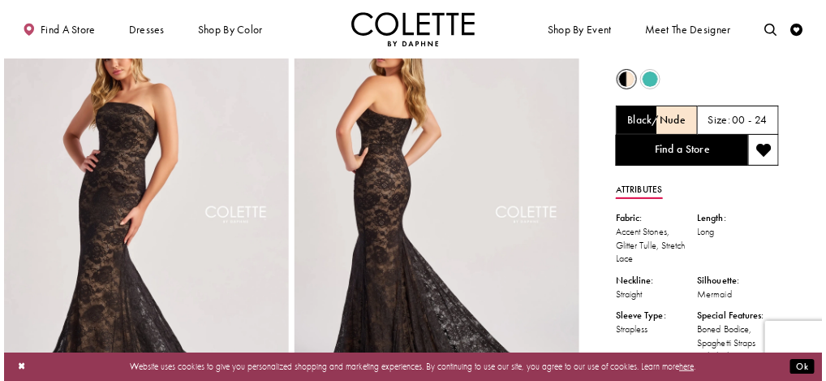
scroll to position [50, 0]
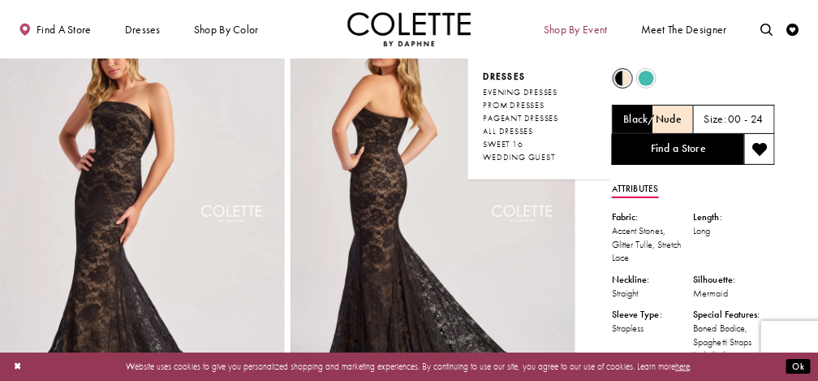
drag, startPoint x: 1133, startPoint y: 2, endPoint x: 576, endPoint y: 33, distance: 557.6
click at [576, 33] on span "Shop By Event" at bounding box center [576, 30] width 64 height 12
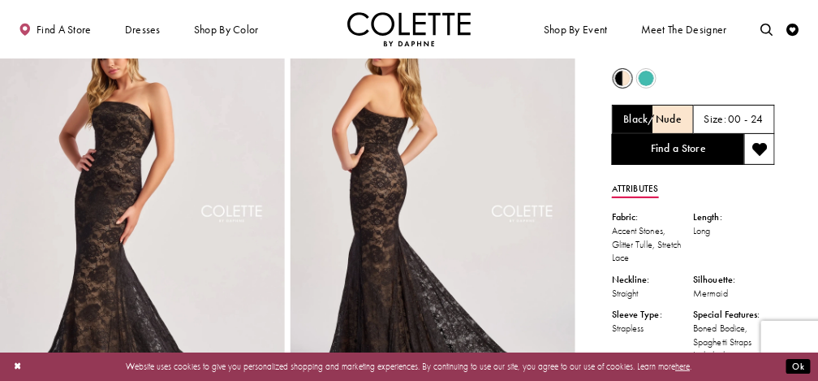
click at [620, 21] on ul "Shop By Event Dresses Occasion EVENING DRESSES PROM DRESSES PAGEANT DRESSES" at bounding box center [612, 29] width 406 height 34
click at [222, 170] on img "Full size Style CL8670 Colette by Daphne #0 default Black/Nude frontface vertic…" at bounding box center [142, 222] width 285 height 427
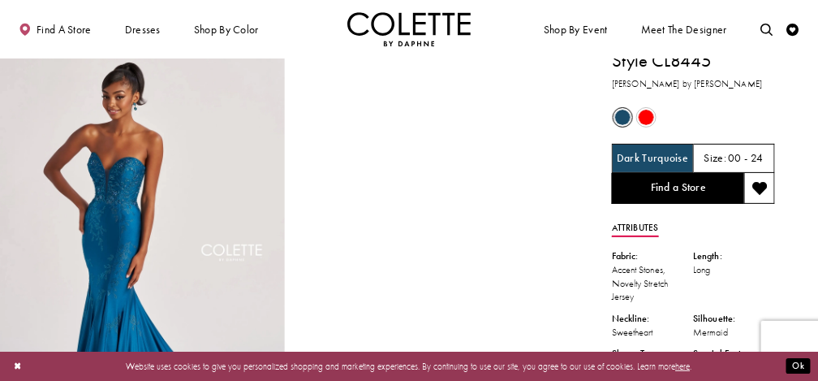
scroll to position [9, 0]
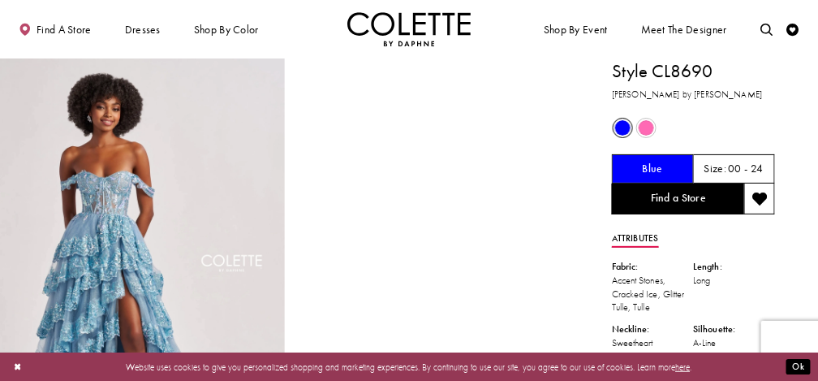
click at [640, 131] on span "Product color controls state depends on size chosen" at bounding box center [646, 127] width 15 height 15
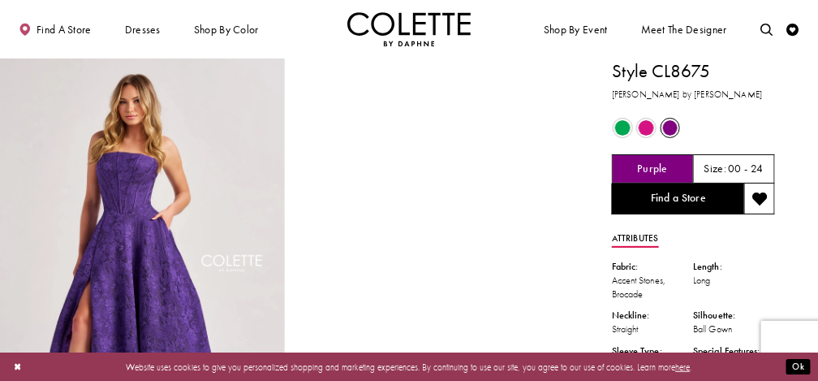
click at [646, 127] on span "Product color controls state depends on size chosen" at bounding box center [646, 127] width 15 height 15
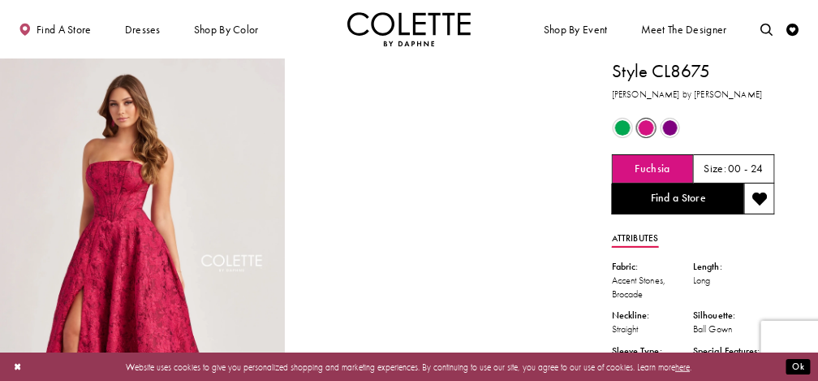
click at [622, 124] on span "Product color controls state depends on size chosen" at bounding box center [622, 127] width 15 height 15
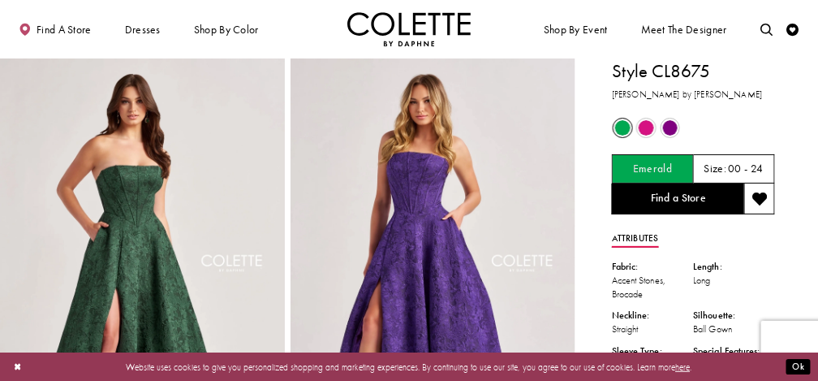
click at [669, 131] on span "Product color controls state depends on size chosen" at bounding box center [670, 127] width 15 height 15
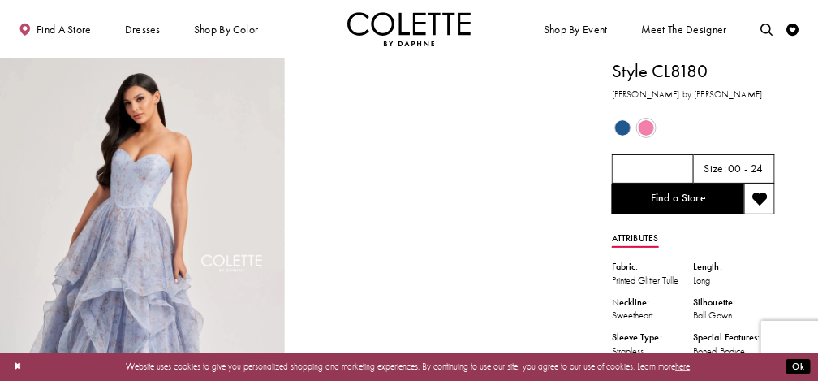
click at [615, 128] on span "Product color controls state depends on size chosen" at bounding box center [622, 127] width 15 height 15
click at [621, 125] on span "Product color controls state depends on size chosen" at bounding box center [622, 127] width 15 height 15
click at [625, 127] on span "Product color controls state depends on size chosen" at bounding box center [622, 127] width 15 height 15
click at [647, 132] on span "Product color controls state depends on size chosen" at bounding box center [646, 127] width 15 height 15
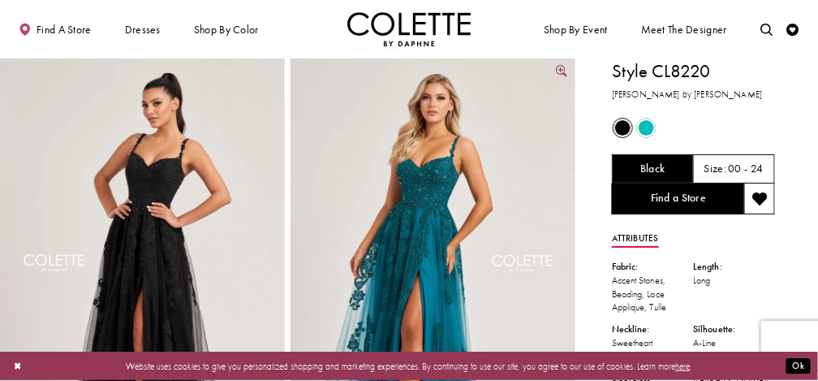
click at [462, 166] on img "Full size Style CL8220 Colette by Daphne #1 default Jade frontface vertical pic…" at bounding box center [433, 271] width 285 height 427
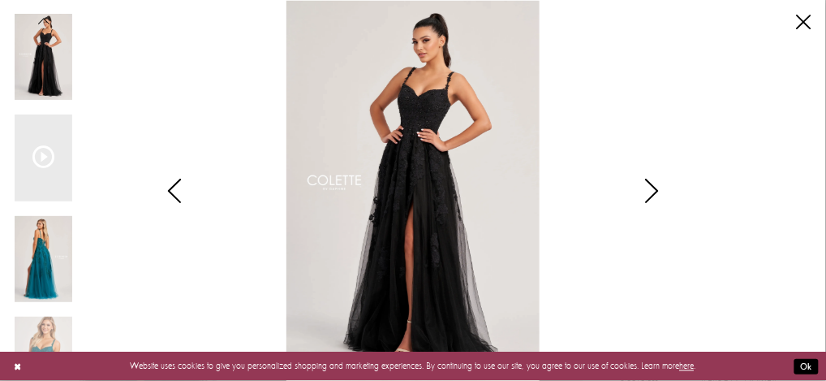
click at [67, 259] on img "Scroll List" at bounding box center [44, 259] width 58 height 87
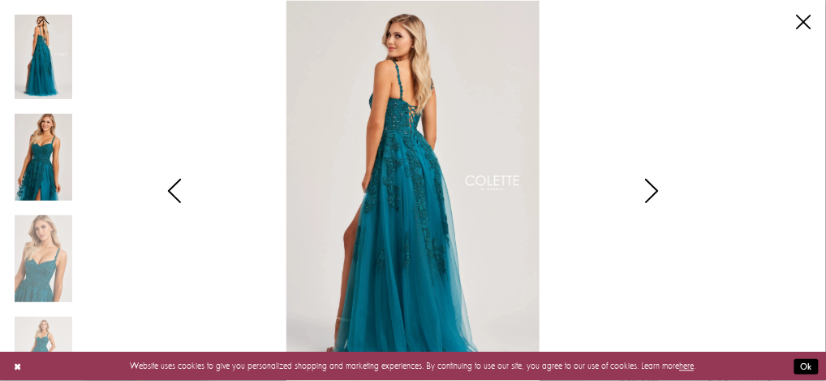
click at [30, 179] on img "Scroll List" at bounding box center [44, 157] width 58 height 87
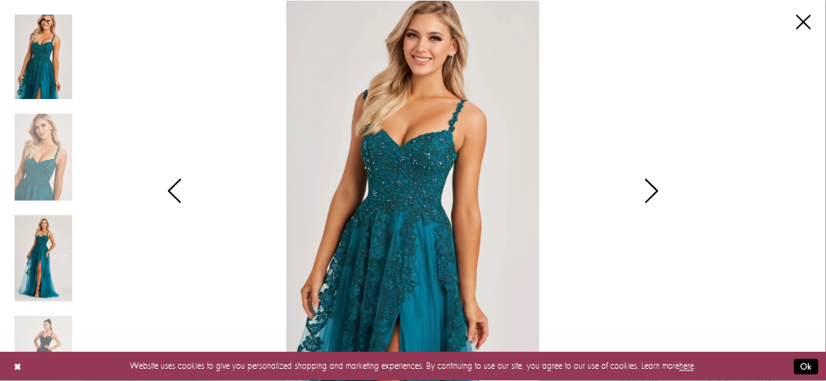
click at [52, 278] on img "Scroll List" at bounding box center [44, 258] width 58 height 87
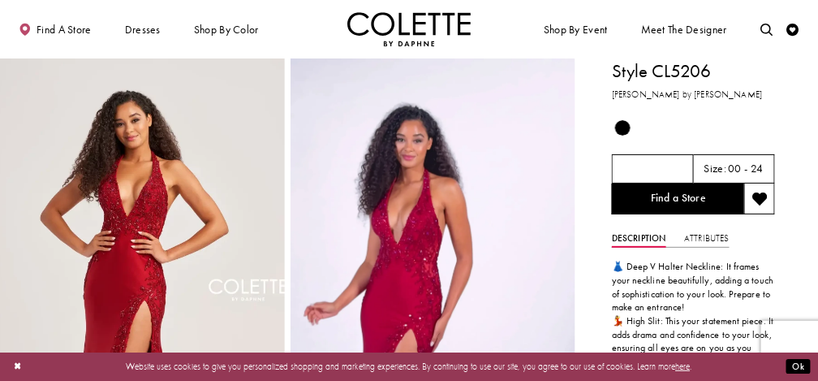
click at [626, 125] on span "Product color controls state depends on size chosen" at bounding box center [622, 127] width 15 height 15
drag, startPoint x: 648, startPoint y: 169, endPoint x: 669, endPoint y: 65, distance: 106.2
click at [669, 65] on h1 "Style CL5206" at bounding box center [693, 71] width 163 height 26
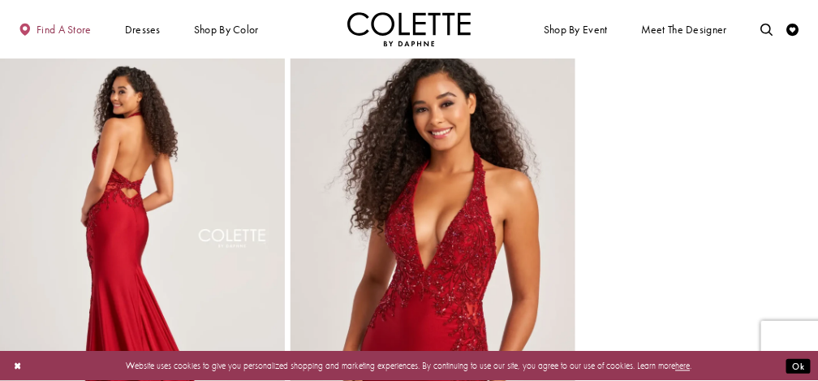
scroll to position [425, 0]
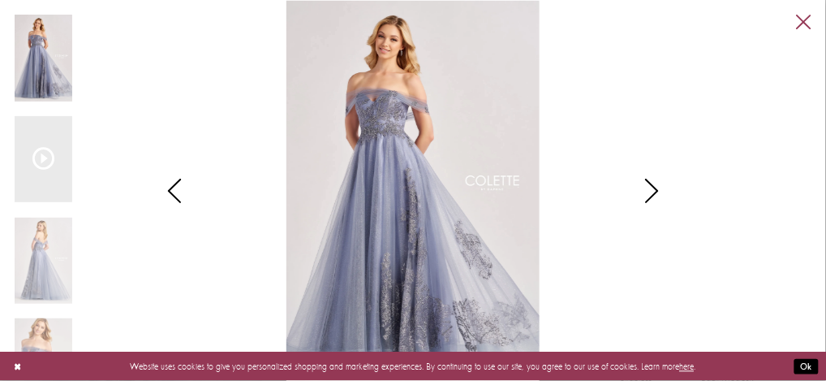
click at [807, 15] on div "Pause autoplay Previous Slide Next Slide 0 1 2 3 0" at bounding box center [413, 190] width 826 height 381
click at [807, 15] on link "Close" at bounding box center [804, 22] width 15 height 15
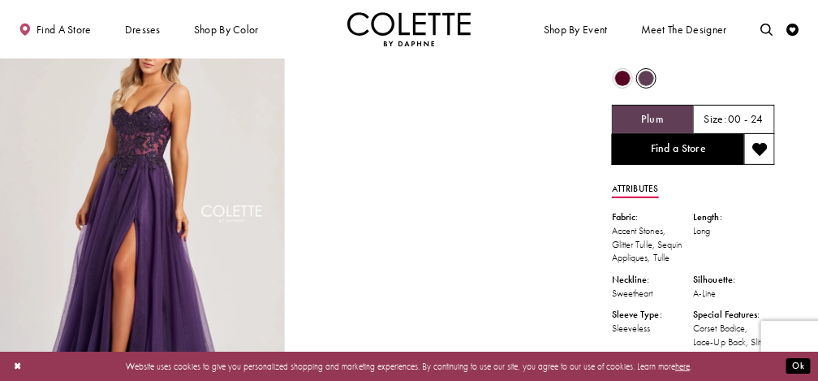
scroll to position [52, 0]
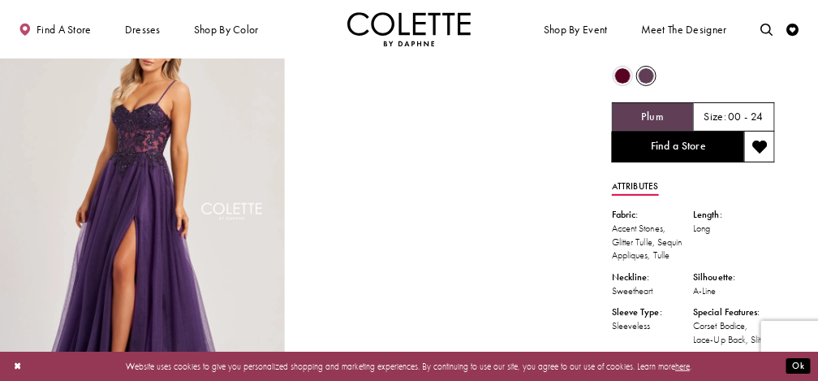
click at [621, 71] on span "Product color controls state depends on size chosen" at bounding box center [622, 75] width 15 height 15
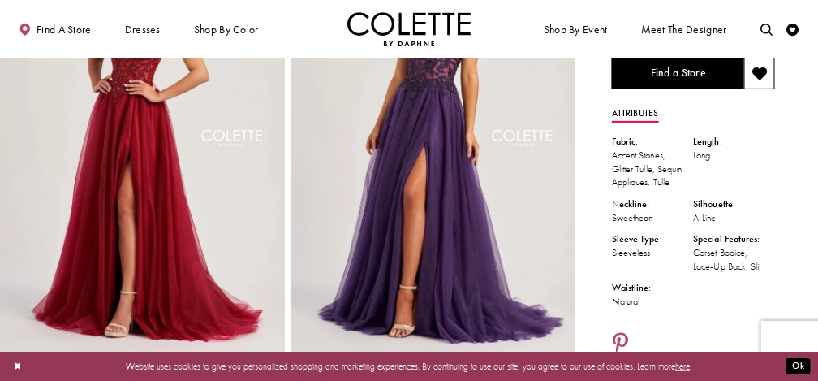
scroll to position [33, 0]
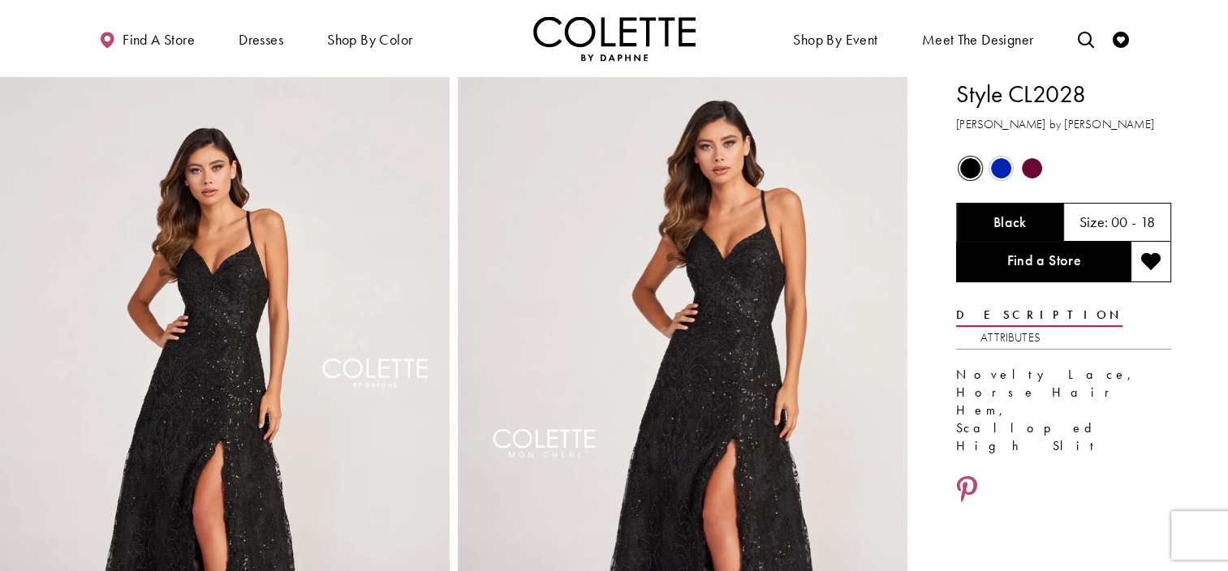
click at [1023, 168] on span "Product color controls state depends on size chosen" at bounding box center [1032, 168] width 20 height 20
click at [1016, 172] on div "Out of Stock" at bounding box center [1031, 168] width 31 height 31
click at [1025, 173] on span "Product color controls state depends on size chosen" at bounding box center [1032, 168] width 20 height 20
click at [1007, 217] on h5 "Cabernet" at bounding box center [1010, 222] width 58 height 16
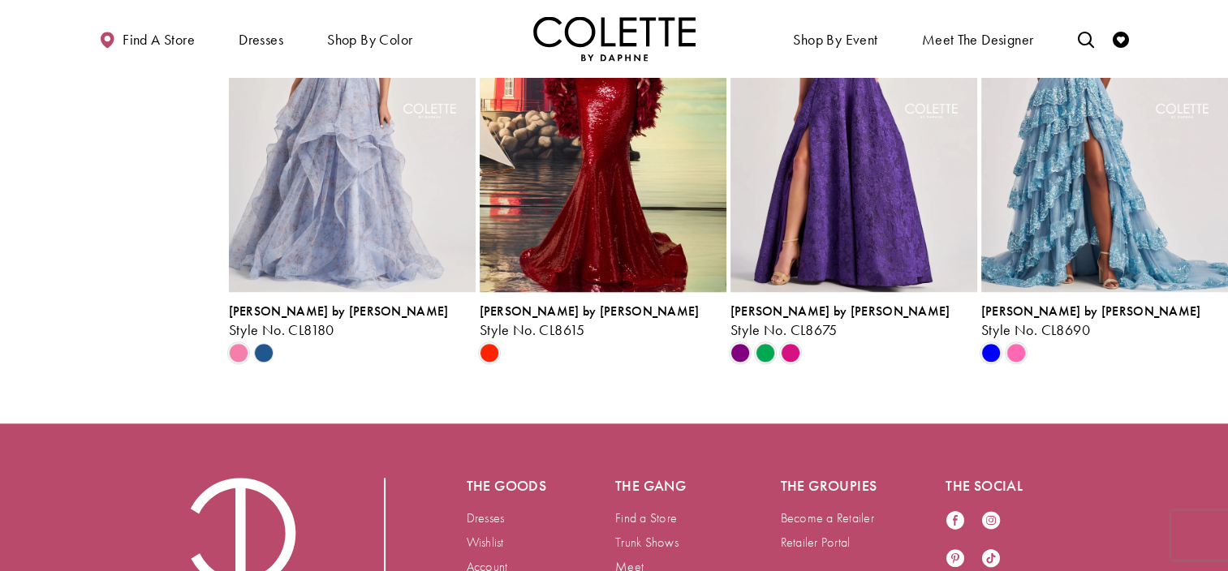
scroll to position [1561, 0]
click at [1011, 363] on span "Scroll List" at bounding box center [1015, 352] width 19 height 19
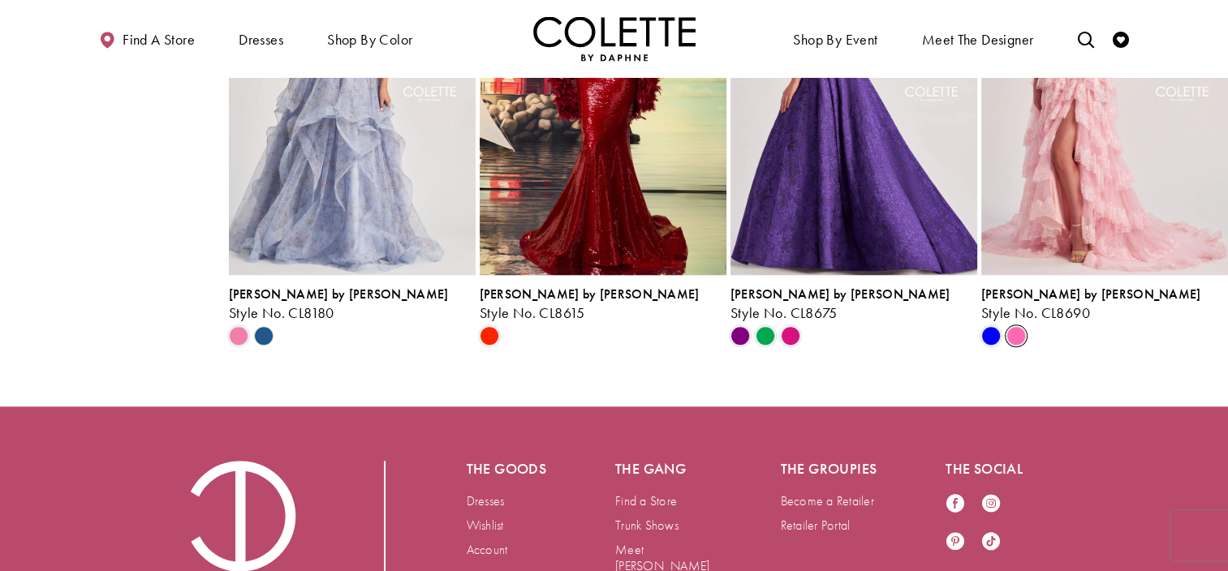
scroll to position [1580, 0]
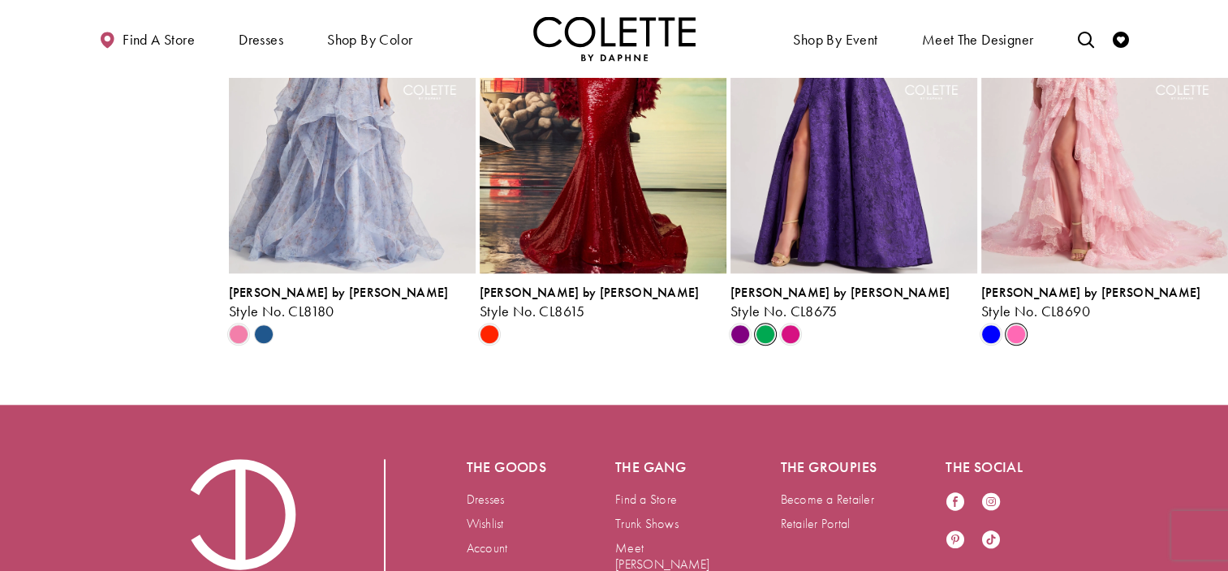
click at [767, 344] on span "Scroll List" at bounding box center [764, 334] width 19 height 19
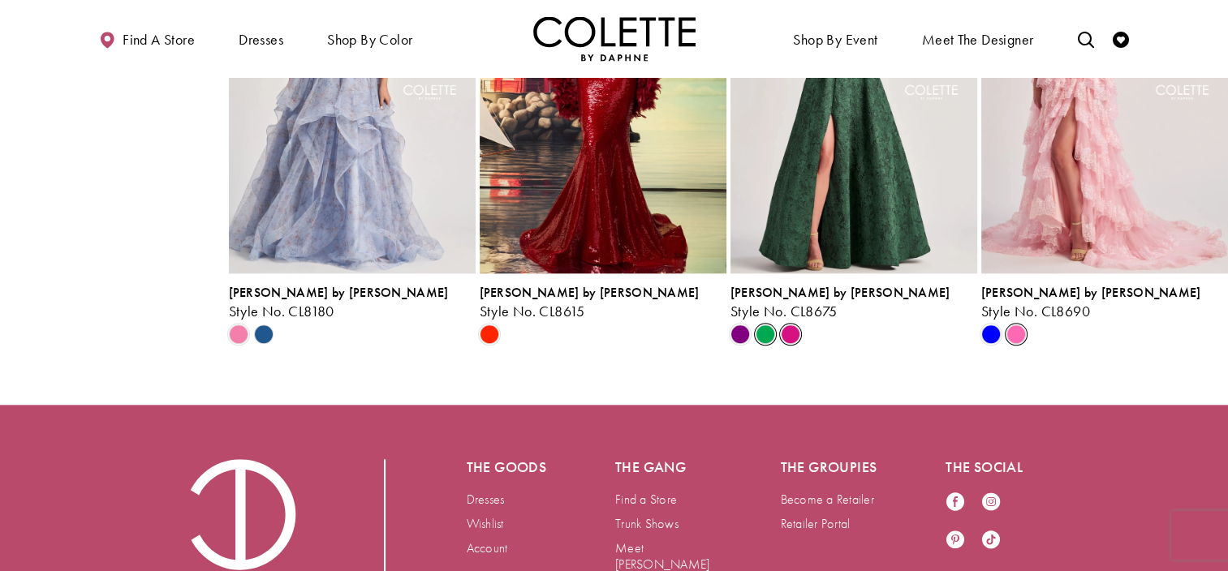
click at [797, 344] on span "Scroll List" at bounding box center [790, 334] width 19 height 19
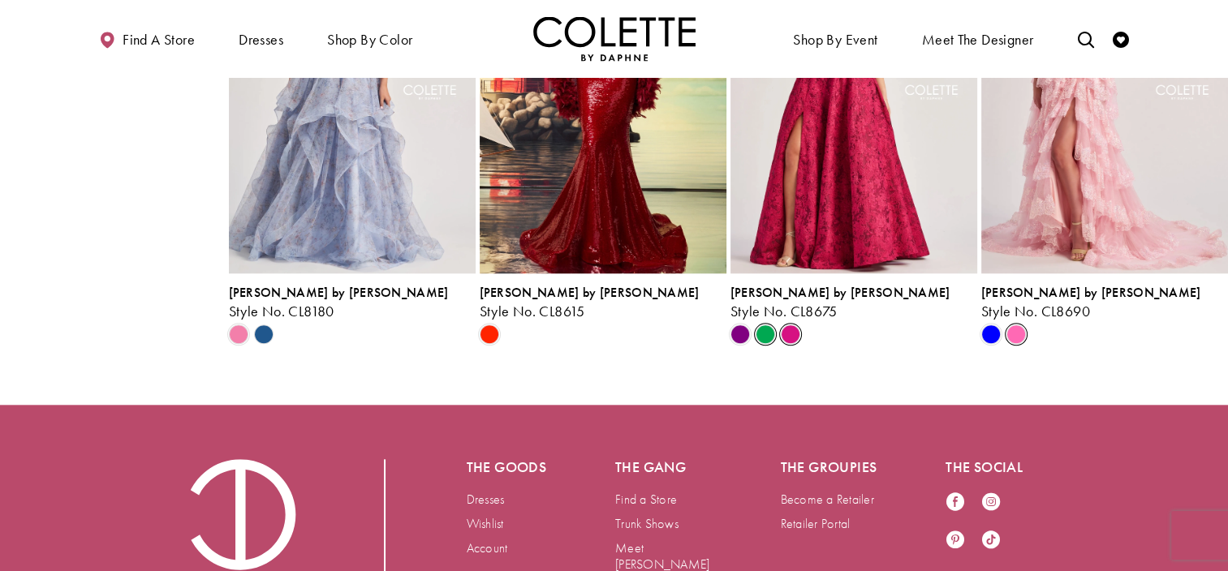
click at [767, 344] on span "Scroll List" at bounding box center [764, 334] width 19 height 19
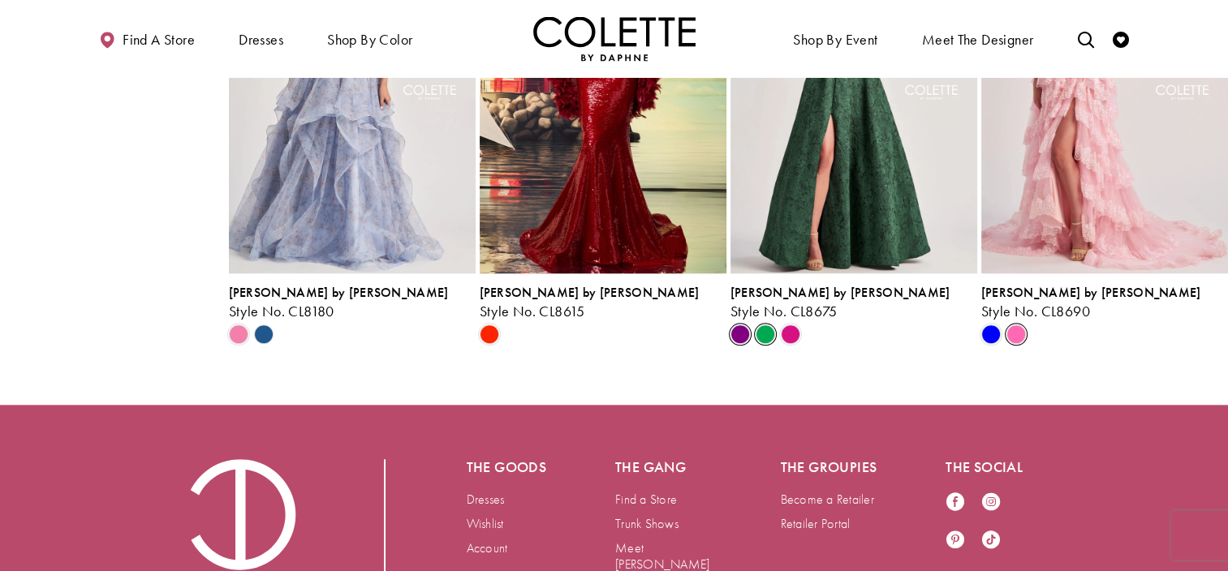
click at [743, 344] on span "Scroll List" at bounding box center [739, 334] width 19 height 19
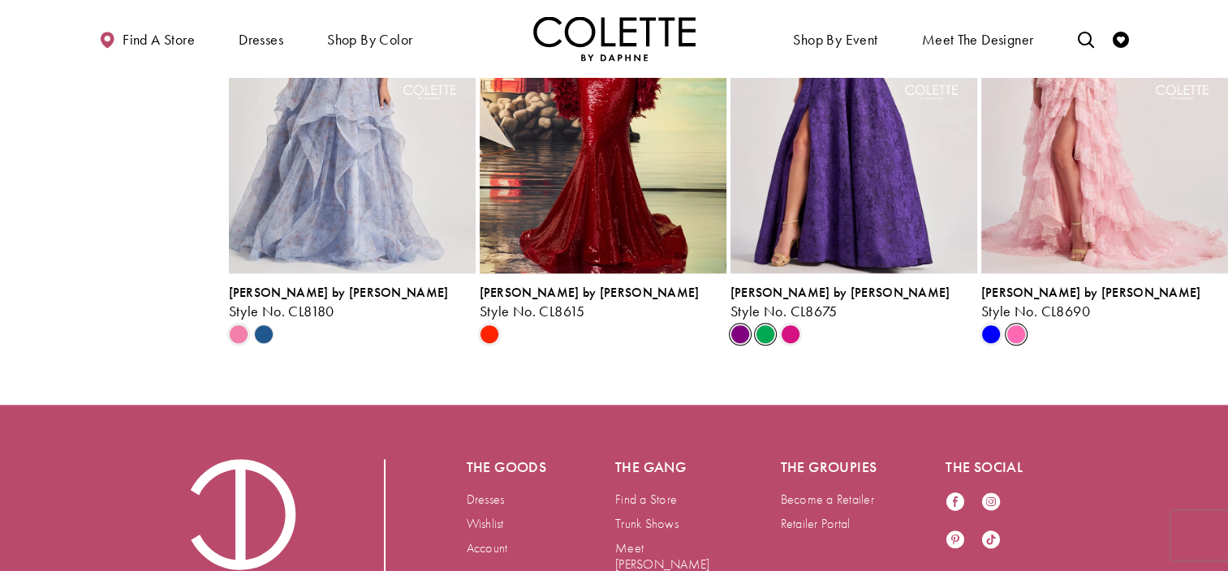
click at [760, 344] on span "Scroll List" at bounding box center [764, 334] width 19 height 19
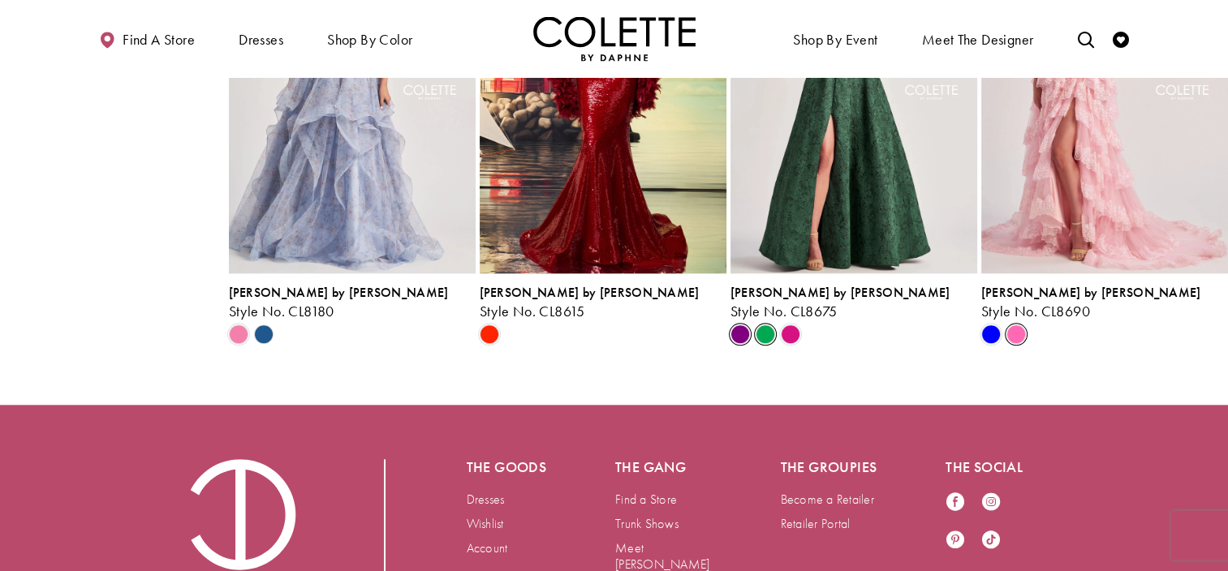
click at [738, 344] on span "Scroll List" at bounding box center [739, 334] width 19 height 19
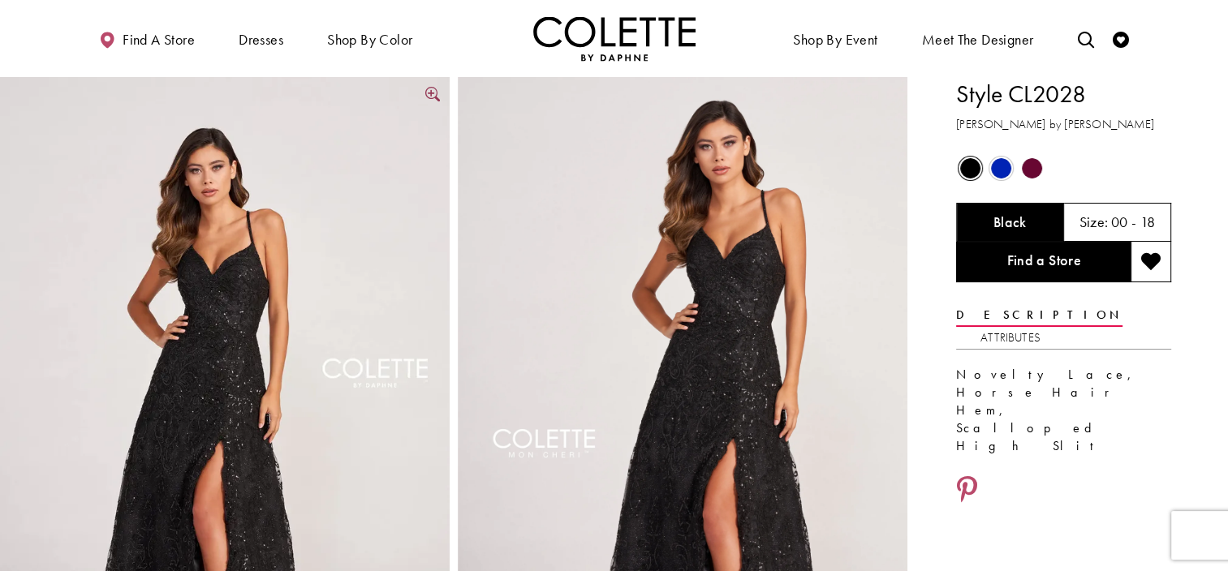
click at [192, 354] on img "Full size Style CL2028 Colette by Daphne #0 default Black frontface vertical pi…" at bounding box center [225, 414] width 450 height 674
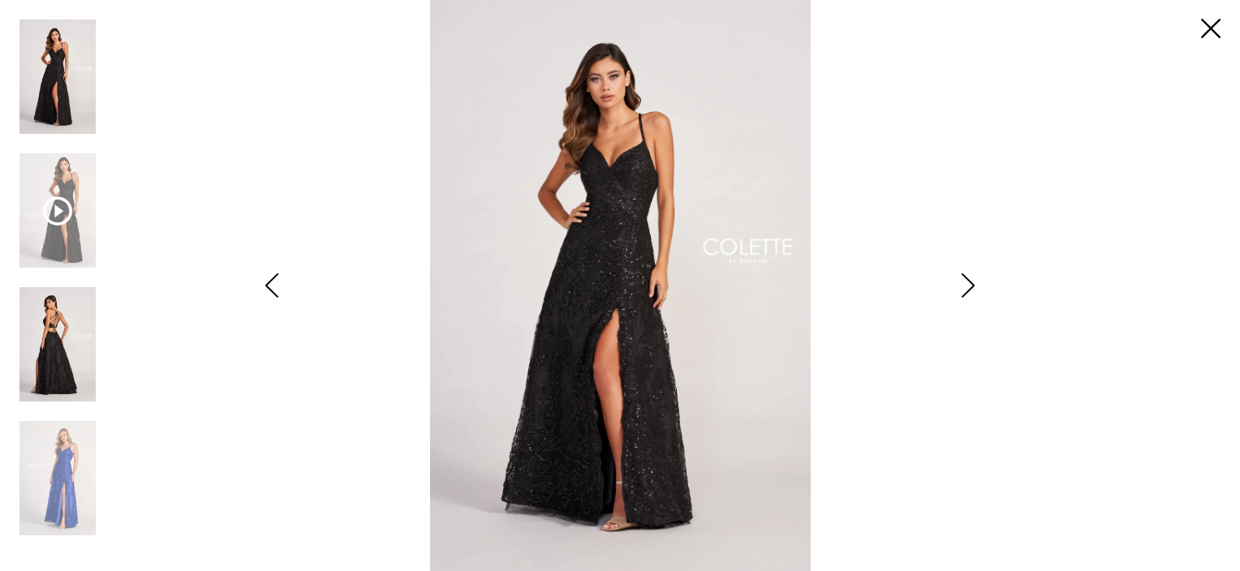
click at [24, 315] on img "Scroll List" at bounding box center [57, 344] width 76 height 114
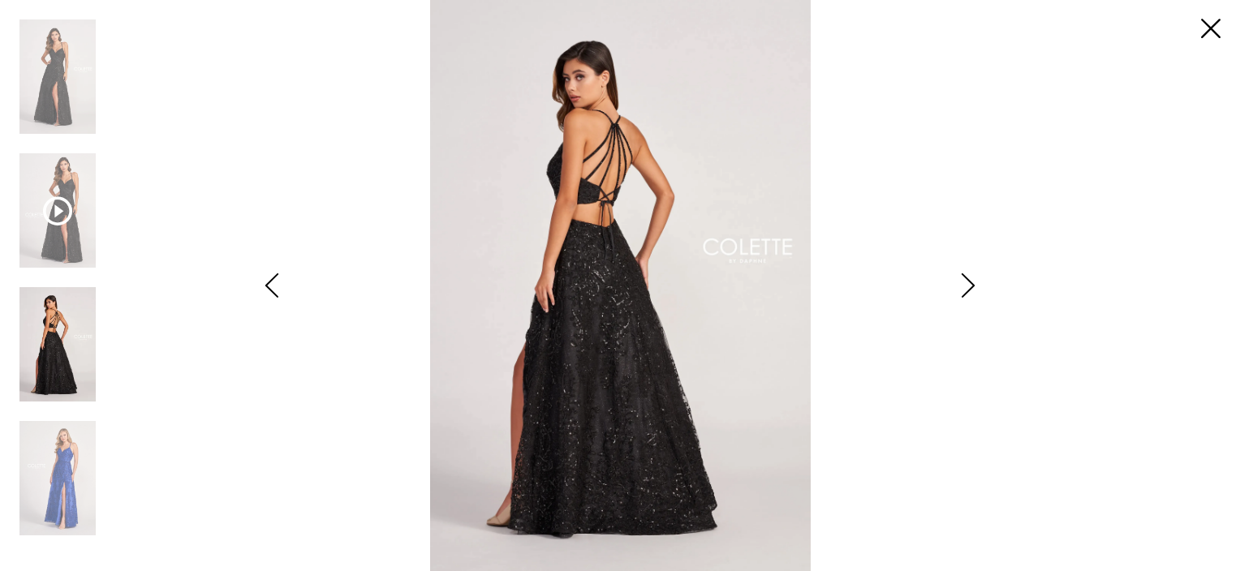
click at [46, 326] on img "Scroll List" at bounding box center [57, 344] width 76 height 114
click at [71, 217] on icon "Scroll List" at bounding box center [57, 210] width 29 height 29
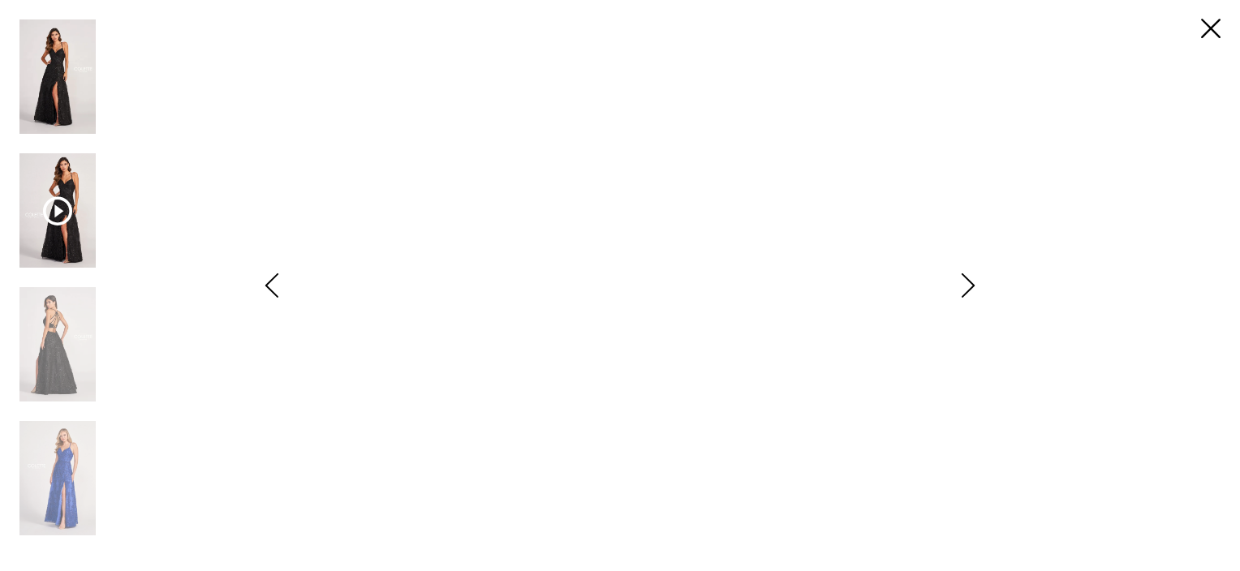
click at [91, 102] on img "Scroll List" at bounding box center [57, 76] width 76 height 114
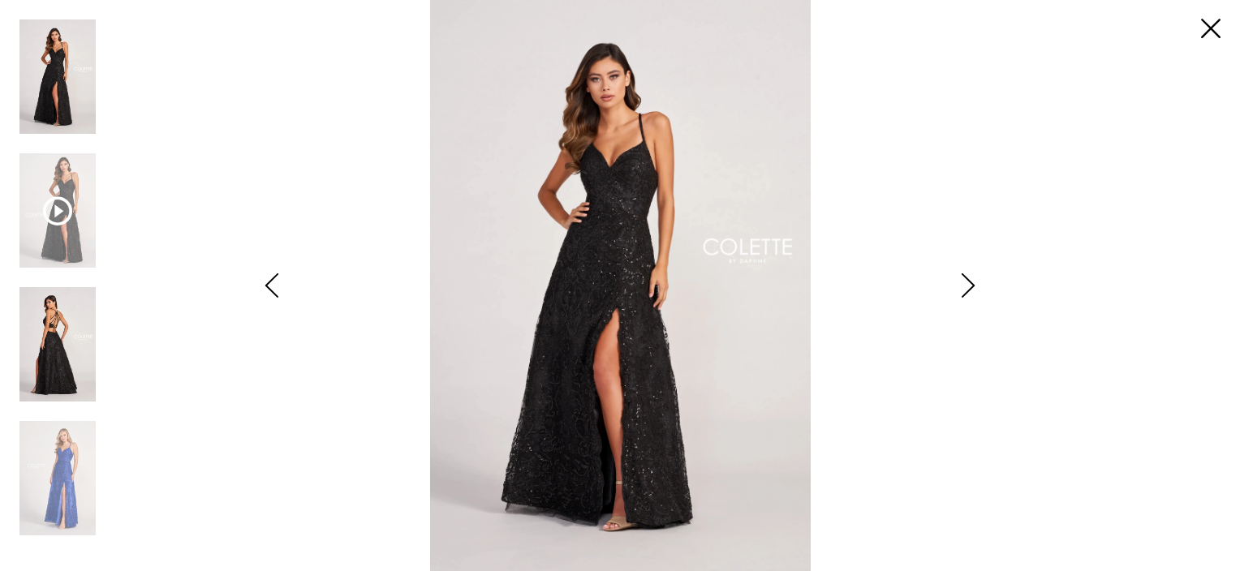
click at [78, 358] on img "Scroll List" at bounding box center [57, 344] width 76 height 114
